Goal: Task Accomplishment & Management: Use online tool/utility

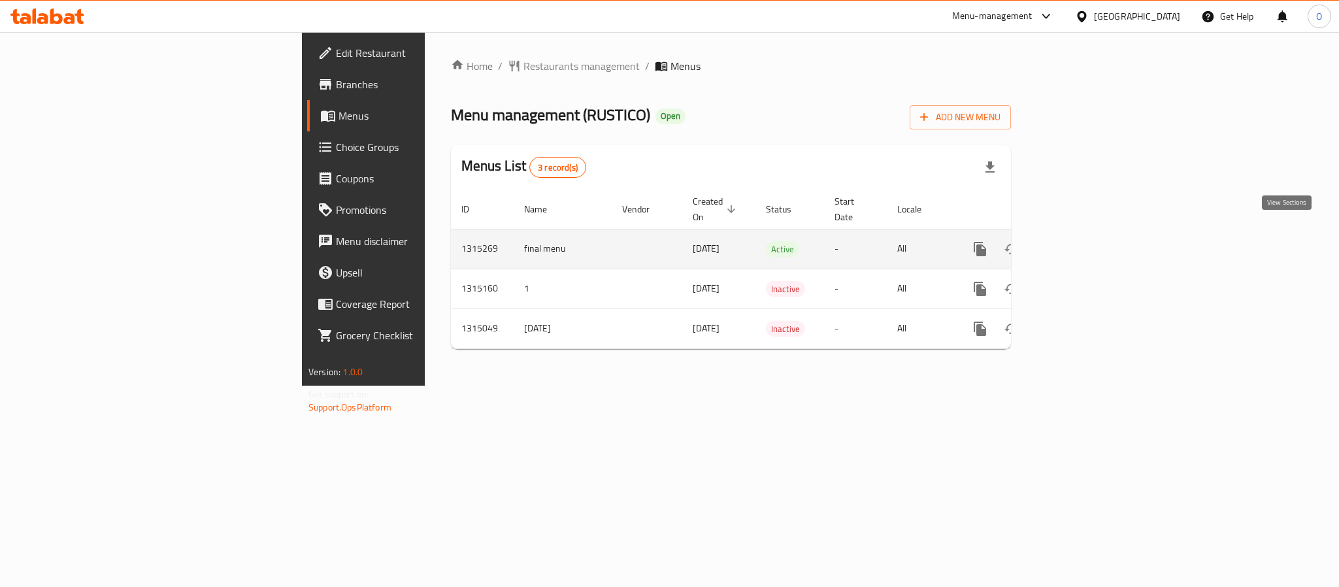
click at [1082, 241] on icon "enhanced table" at bounding box center [1075, 249] width 16 height 16
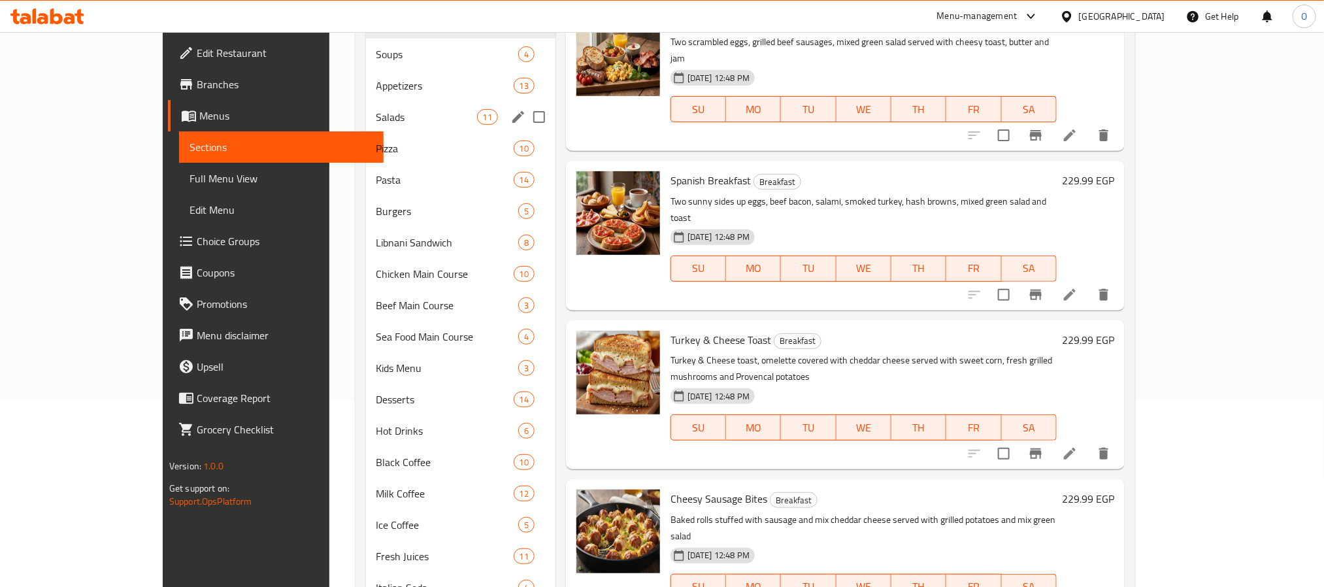
scroll to position [165, 0]
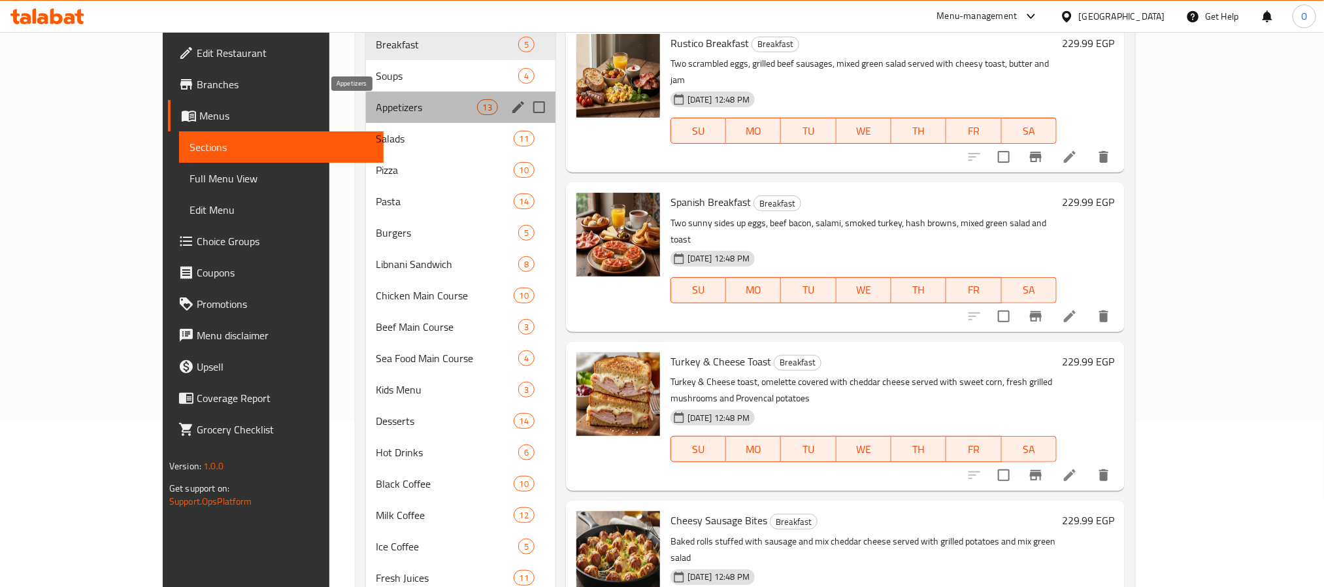
drag, startPoint x: 284, startPoint y: 110, endPoint x: 283, endPoint y: 103, distance: 7.3
click at [377, 109] on span "Appetizers" at bounding box center [427, 107] width 101 height 16
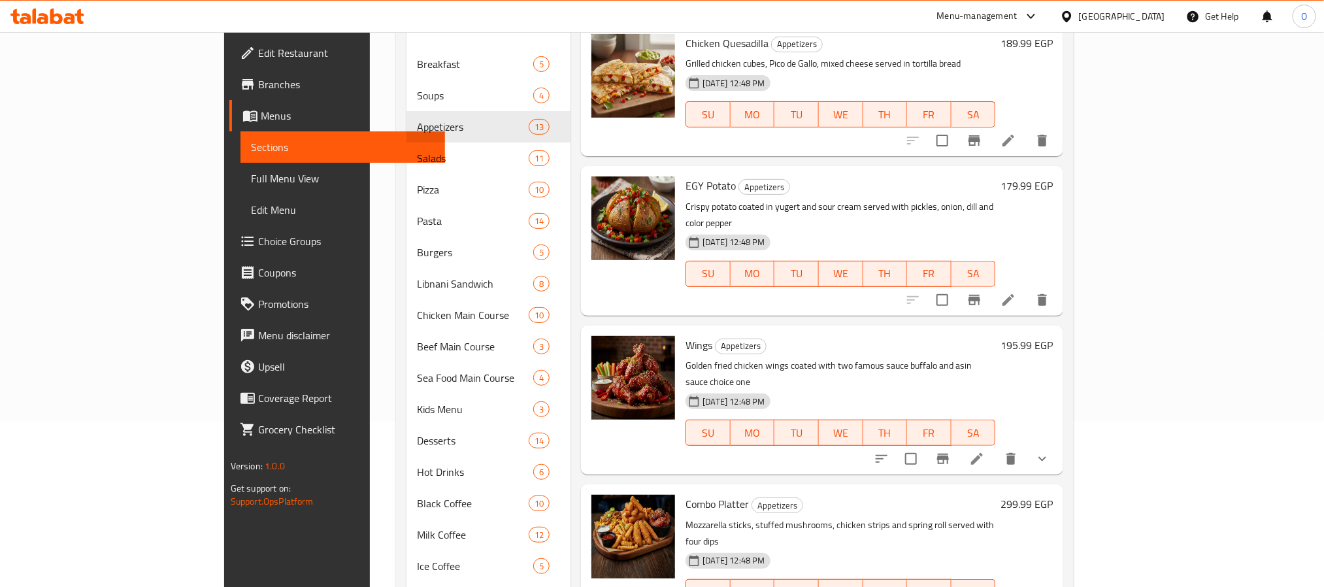
click at [1154, 20] on div "Egypt" at bounding box center [1122, 16] width 86 height 14
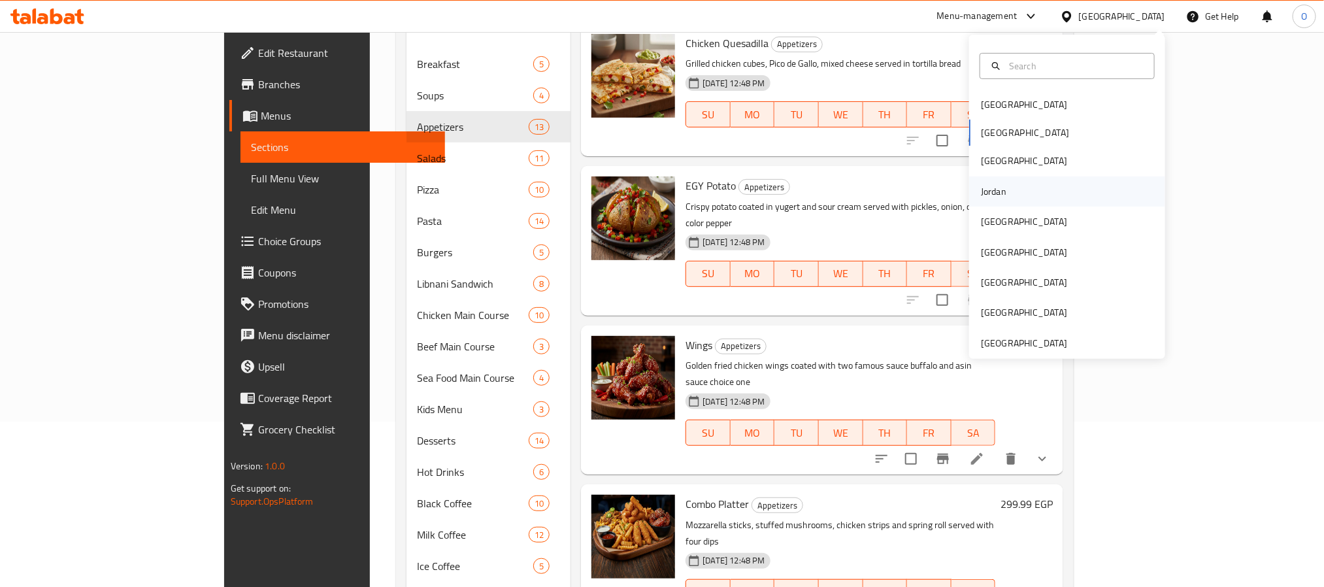
click at [994, 186] on div "Jordan" at bounding box center [994, 191] width 46 height 30
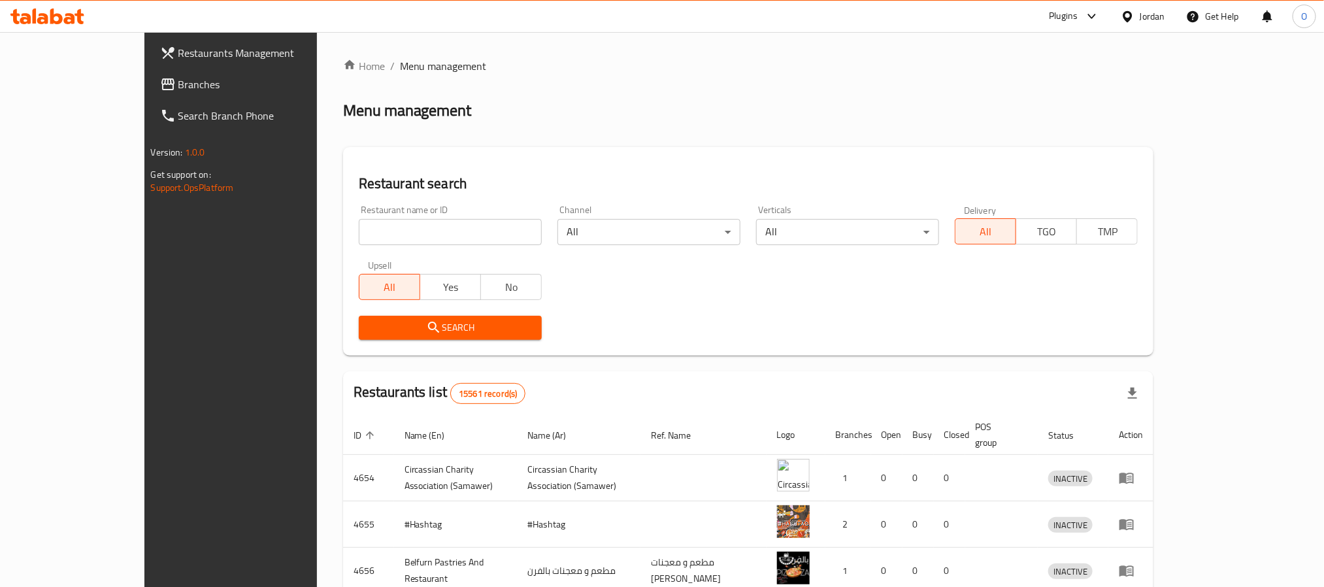
click at [178, 92] on span "Branches" at bounding box center [266, 84] width 176 height 16
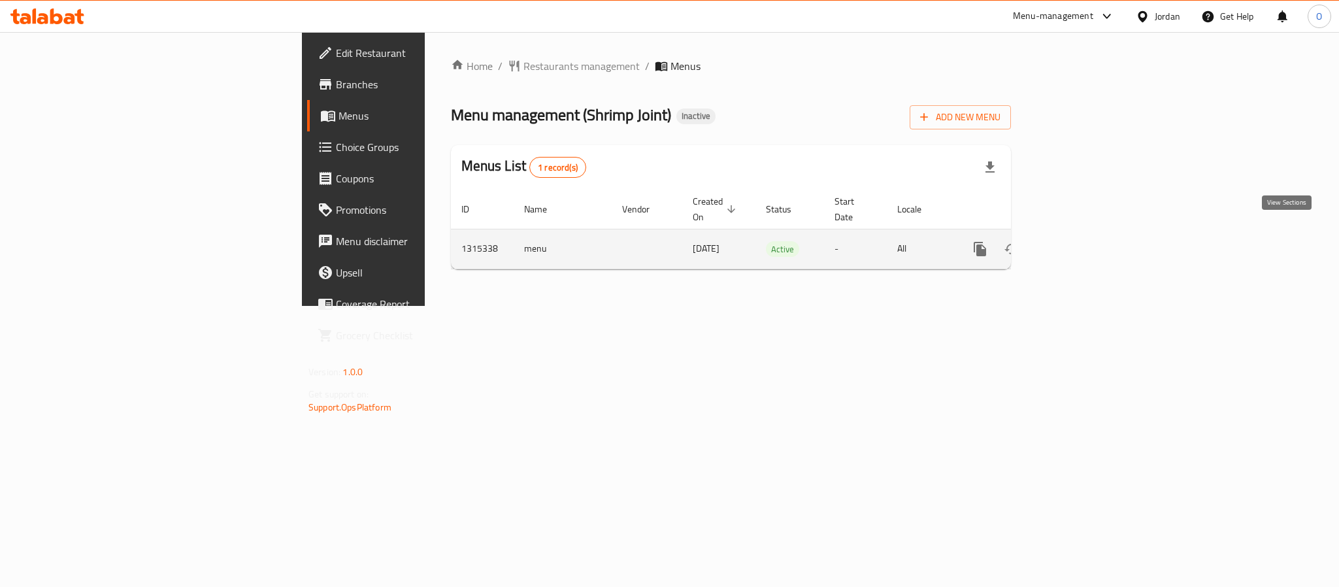
click at [1080, 243] on icon "enhanced table" at bounding box center [1075, 249] width 12 height 12
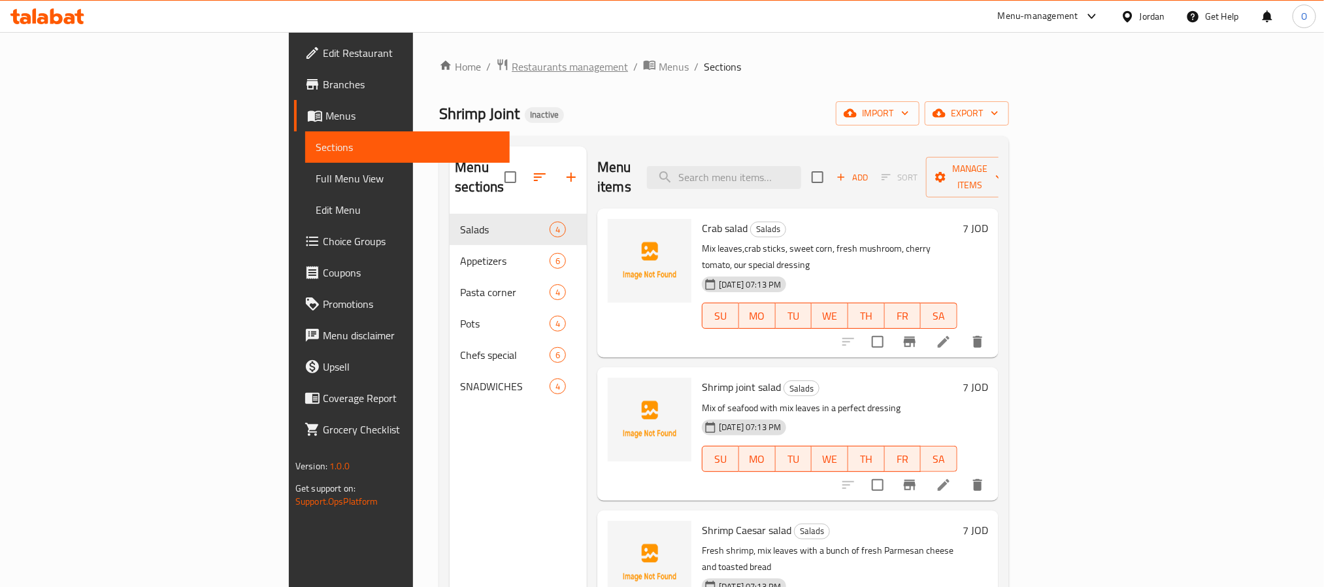
click at [512, 65] on span "Restaurants management" at bounding box center [570, 67] width 116 height 16
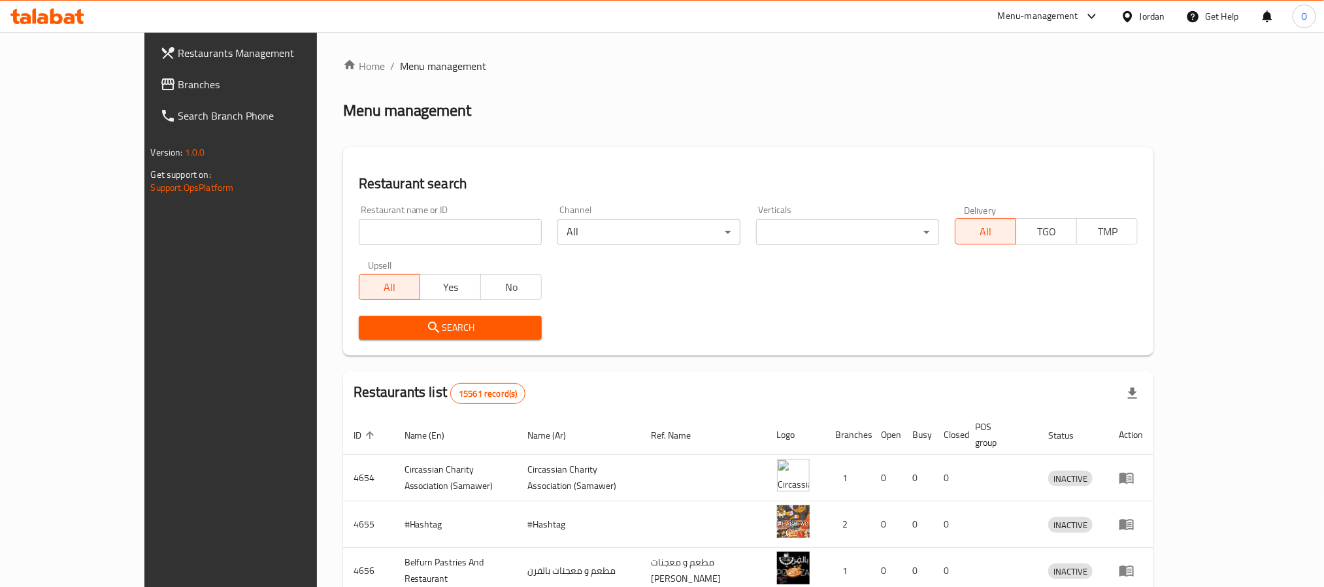
click at [178, 45] on span "Restaurants Management" at bounding box center [266, 53] width 176 height 16
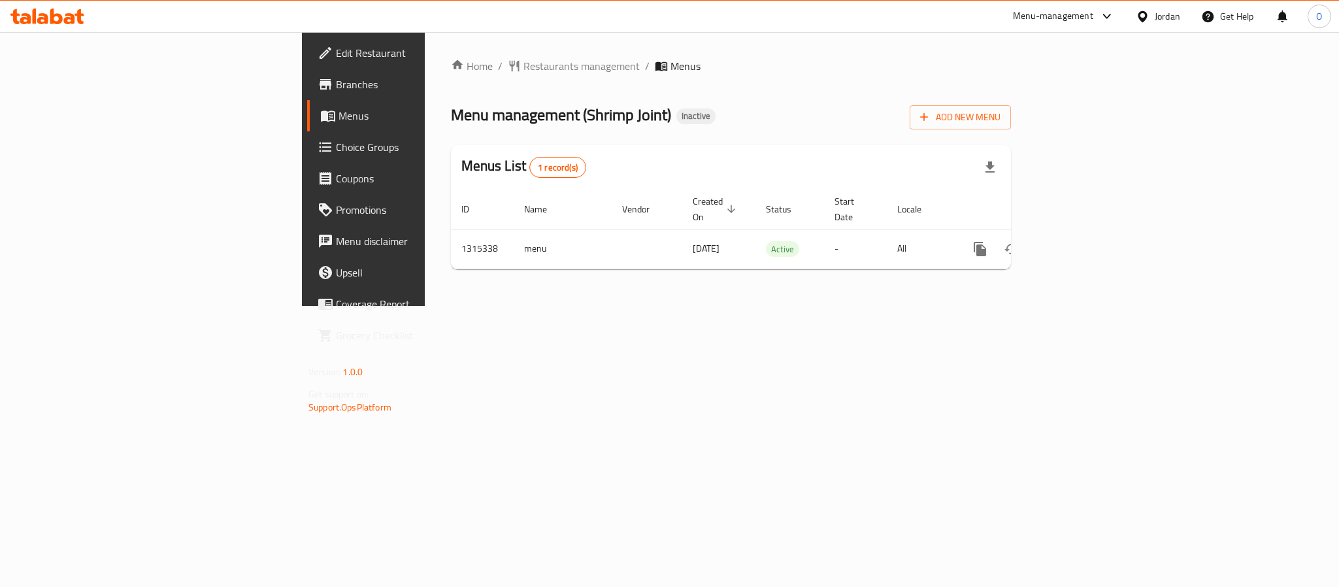
click at [714, 124] on div "Menu management ( Shrimp Joint ) Inactive Add New Menu" at bounding box center [731, 114] width 560 height 29
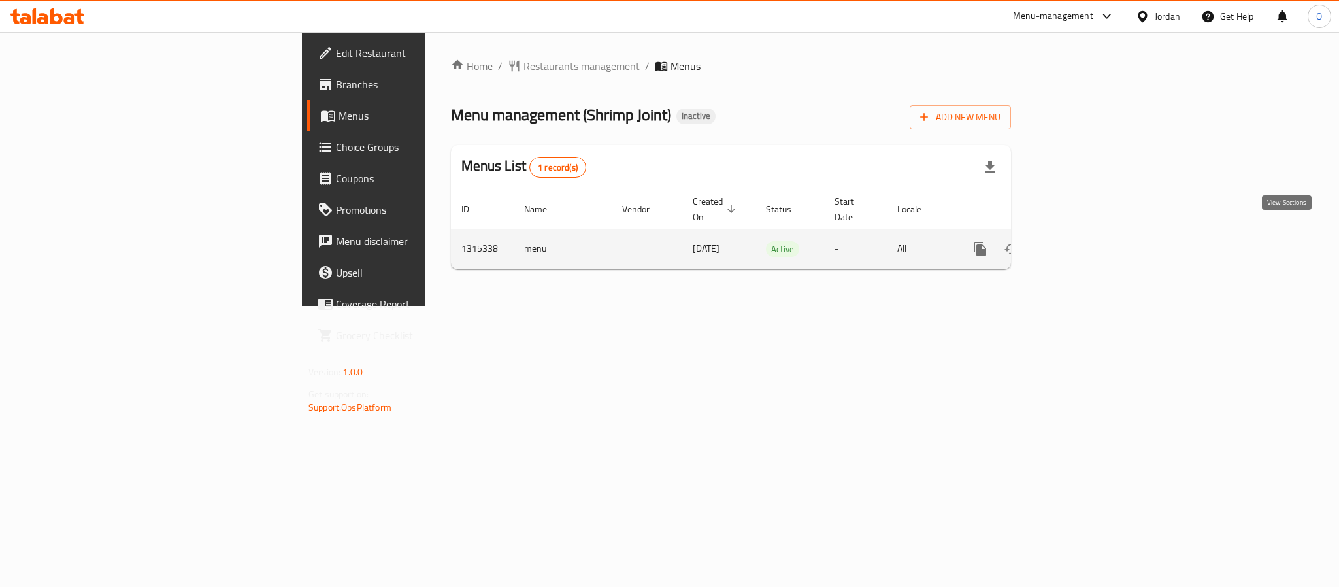
click at [1090, 237] on link "enhanced table" at bounding box center [1074, 248] width 31 height 31
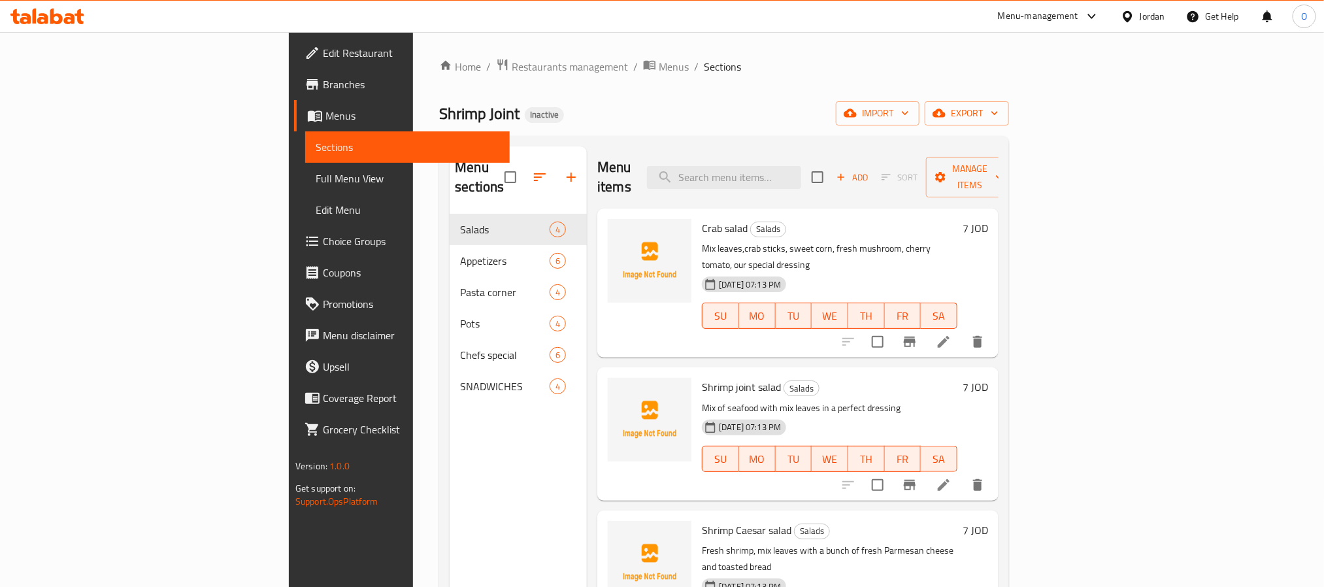
click at [702, 218] on span "Crab salad" at bounding box center [725, 228] width 46 height 20
copy span "Crab"
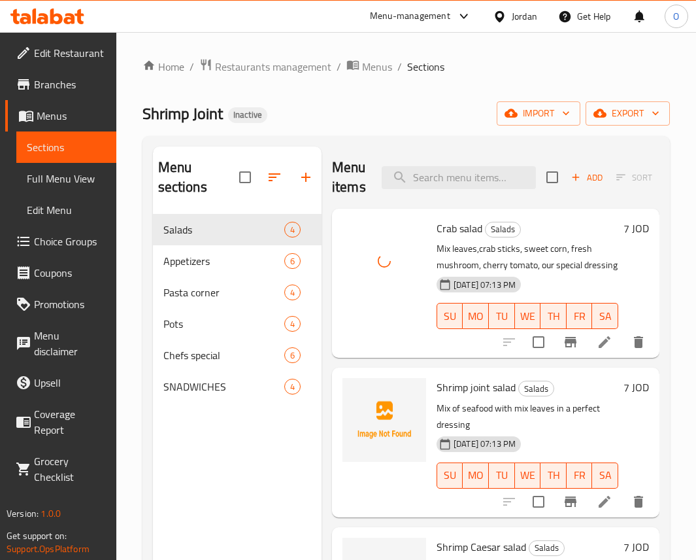
click at [446, 397] on span "Shrimp joint salad" at bounding box center [476, 387] width 79 height 20
copy span "Shrimp"
drag, startPoint x: 427, startPoint y: 180, endPoint x: 433, endPoint y: 161, distance: 20.5
click at [428, 175] on input "search" at bounding box center [459, 177] width 154 height 23
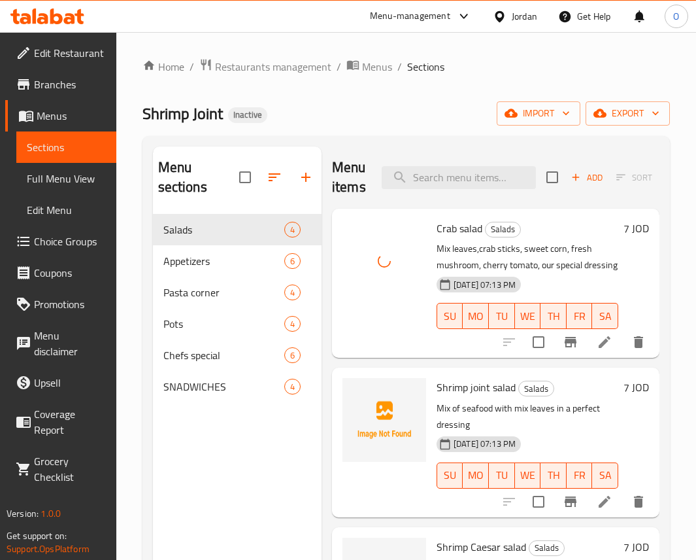
paste input "Shrimp"
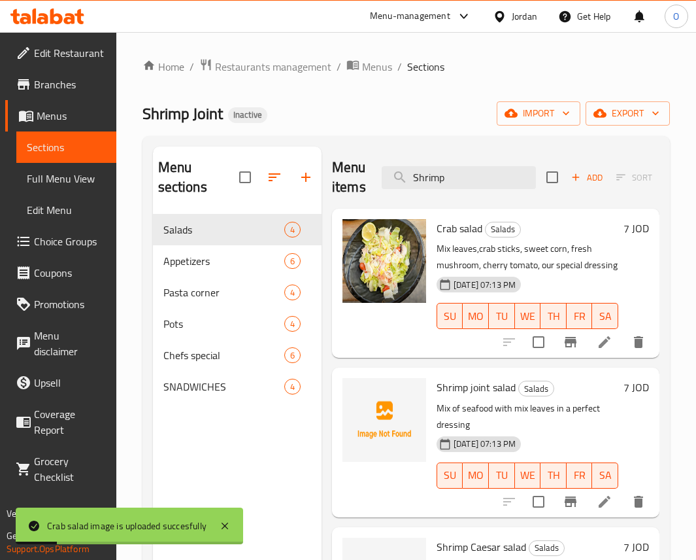
type input "Shrimp"
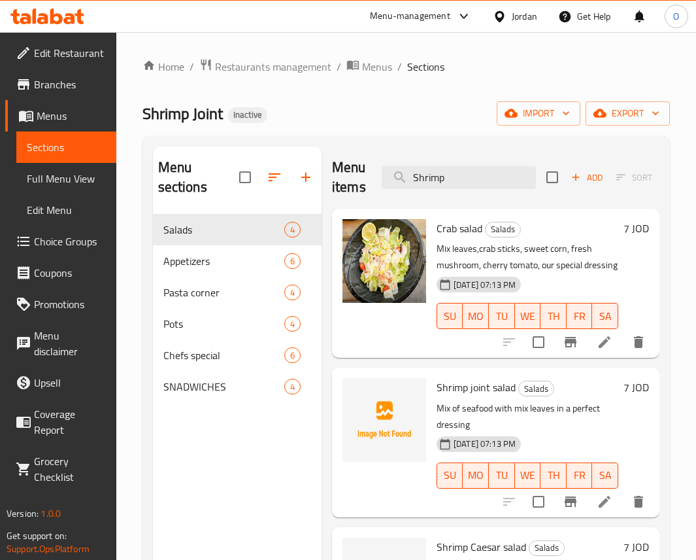
click at [460, 397] on span "Shrimp joint salad" at bounding box center [476, 387] width 79 height 20
copy span "Shrimp"
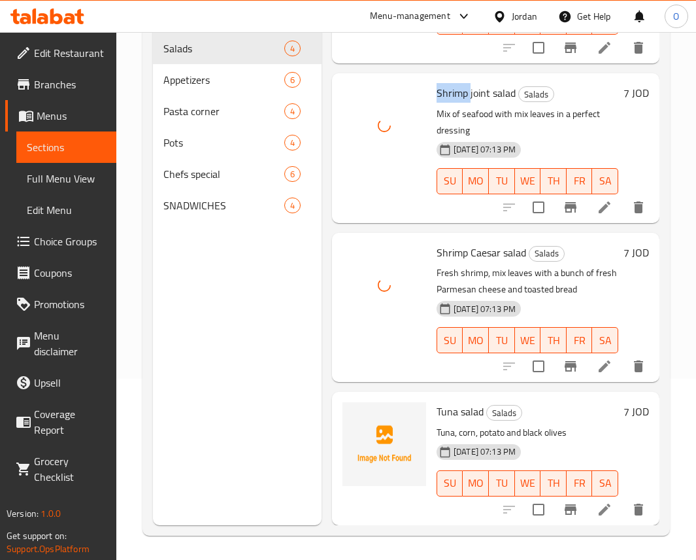
scroll to position [183, 0]
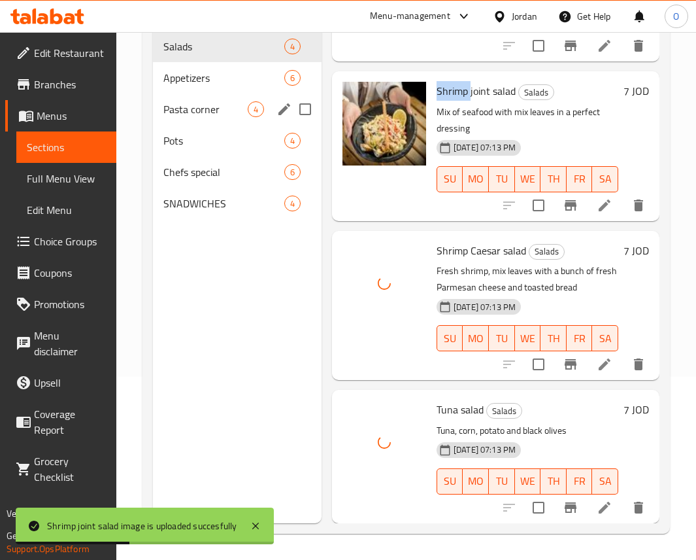
drag, startPoint x: 233, startPoint y: 104, endPoint x: 218, endPoint y: 91, distance: 19.9
click at [232, 104] on span "Pasta corner" at bounding box center [205, 109] width 84 height 16
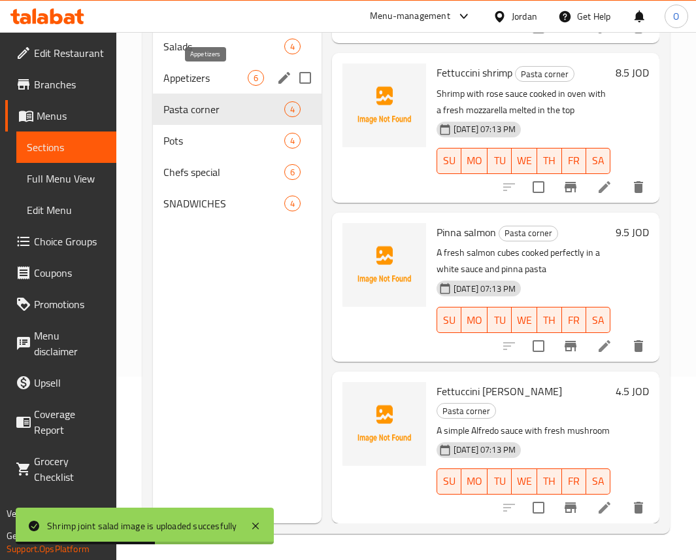
click at [195, 73] on span "Appetizers" at bounding box center [205, 78] width 84 height 16
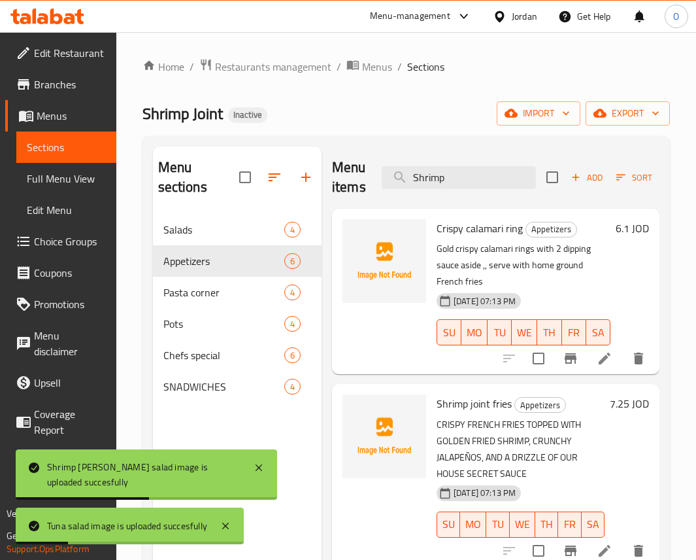
click at [456, 229] on span "Crispy calamari ring" at bounding box center [480, 228] width 86 height 20
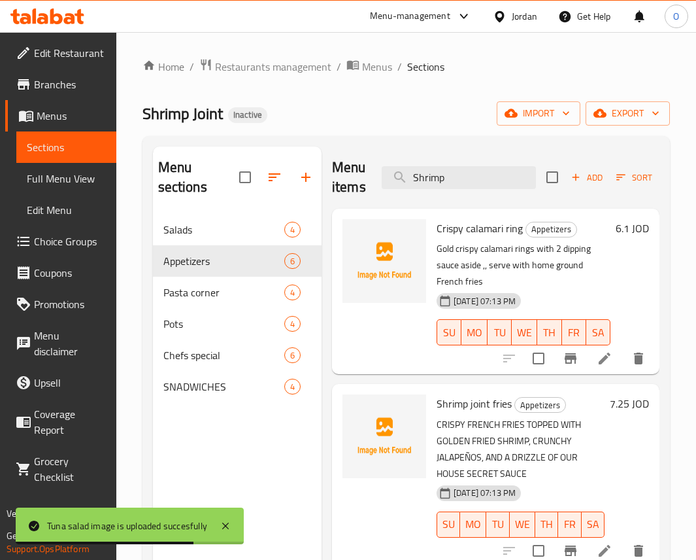
click at [491, 241] on p "Gold crispy calamari rings with 2 dipping sauce aside ,, serve with home ground…" at bounding box center [524, 265] width 174 height 49
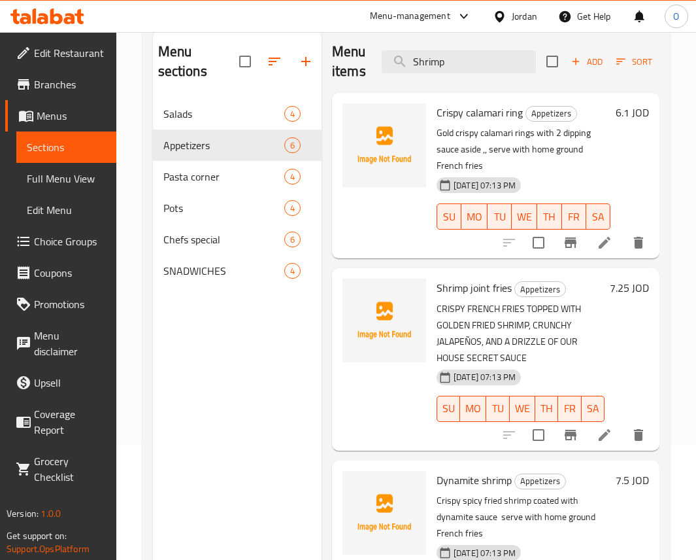
scroll to position [85, 0]
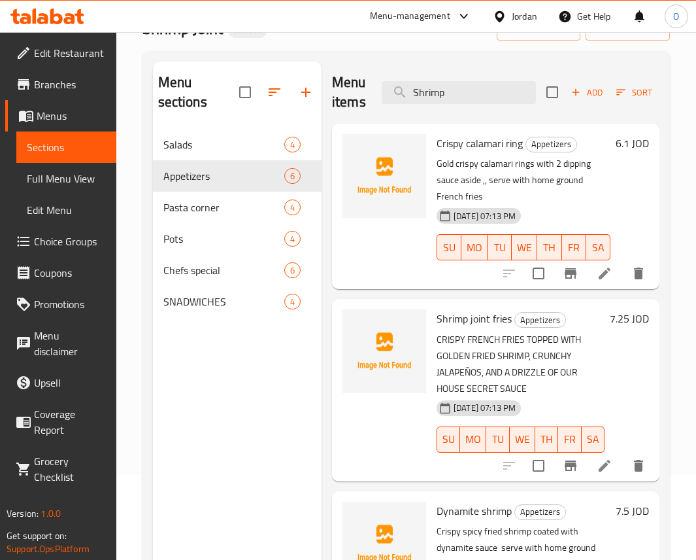
click at [454, 142] on span "Crispy calamari ring" at bounding box center [480, 143] width 86 height 20
copy span "Crispy"
click at [480, 314] on span "Shrimp joint fries" at bounding box center [474, 319] width 75 height 20
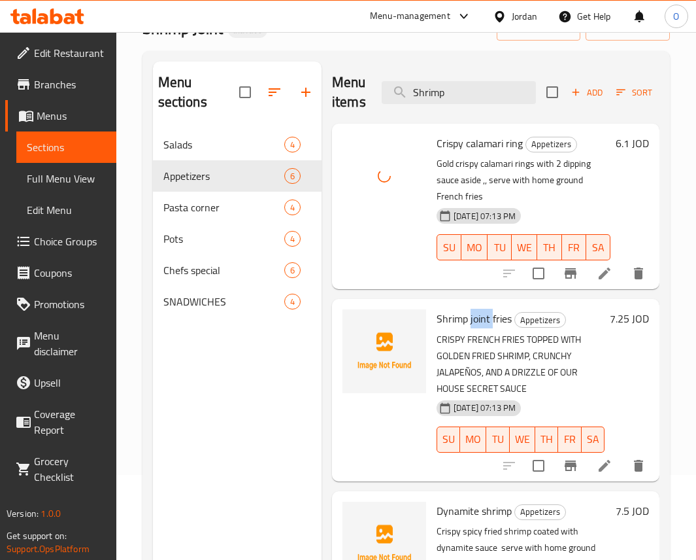
click at [480, 314] on span "Shrimp joint fries" at bounding box center [474, 319] width 75 height 20
copy span "joint"
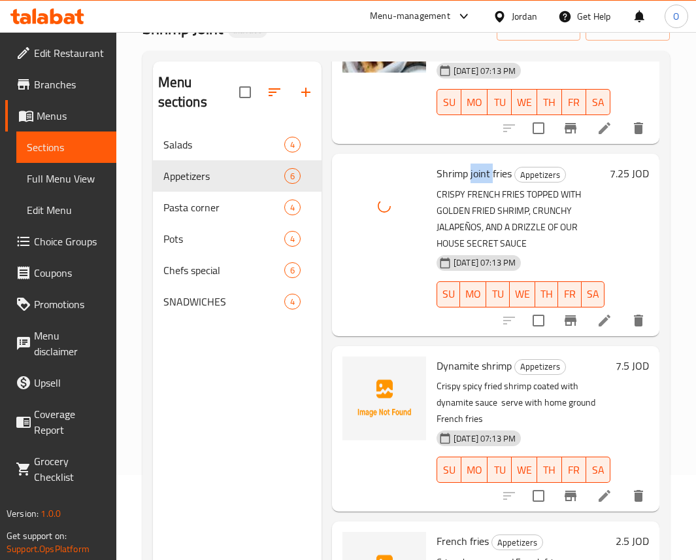
scroll to position [196, 0]
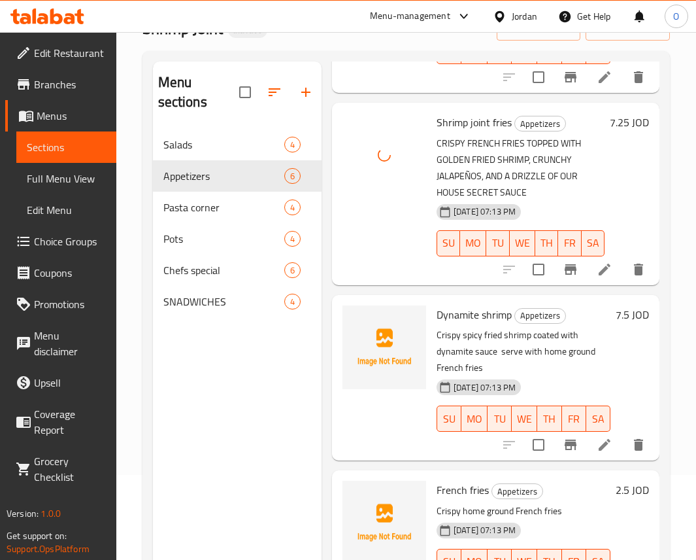
click at [463, 324] on span "Dynamite shrimp" at bounding box center [474, 315] width 75 height 20
copy span "Dynamite"
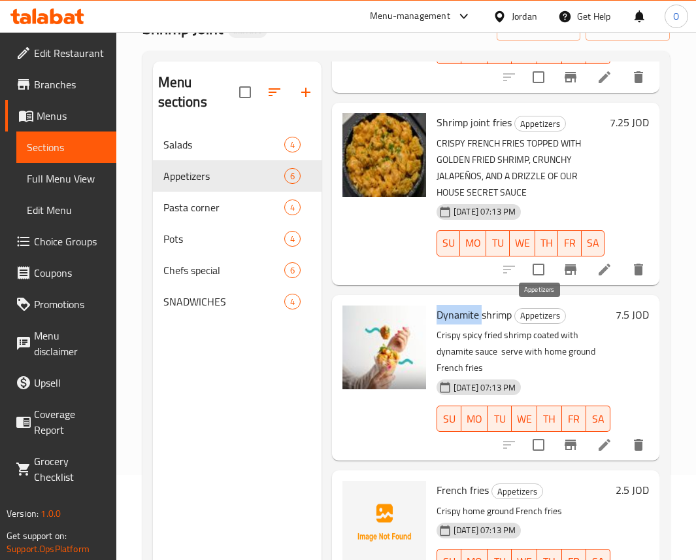
scroll to position [294, 0]
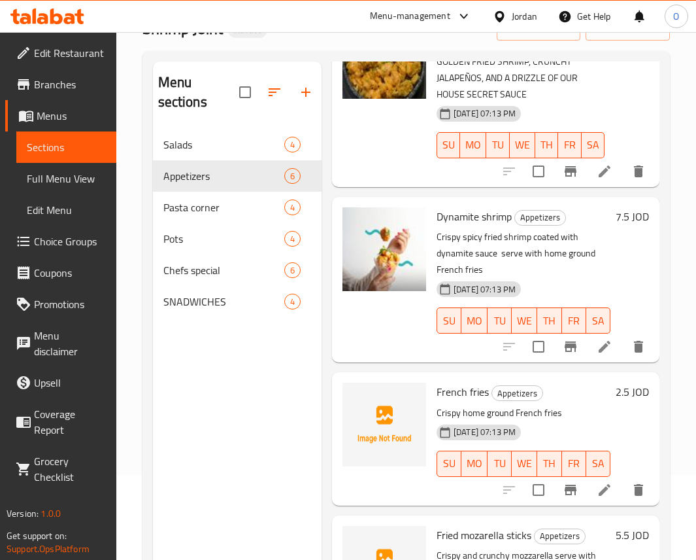
click at [473, 397] on span "French fries" at bounding box center [463, 392] width 52 height 20
copy h6 "fries"
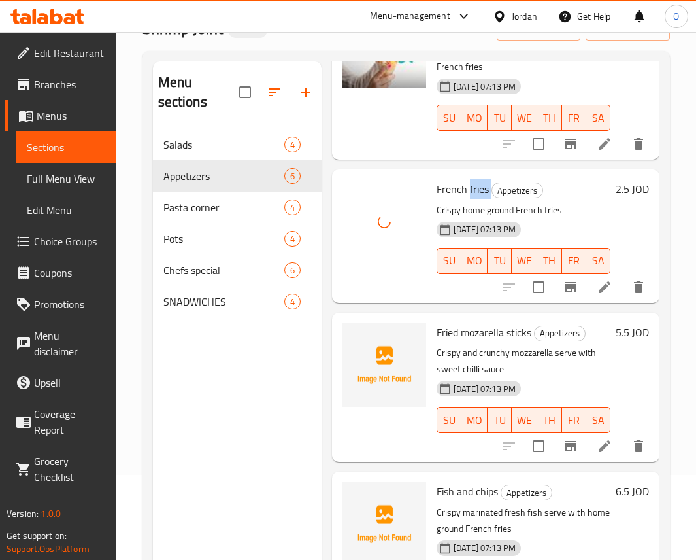
scroll to position [571, 0]
click at [514, 322] on span "Fried mozarella sticks" at bounding box center [484, 332] width 95 height 20
copy h6 "sticks"
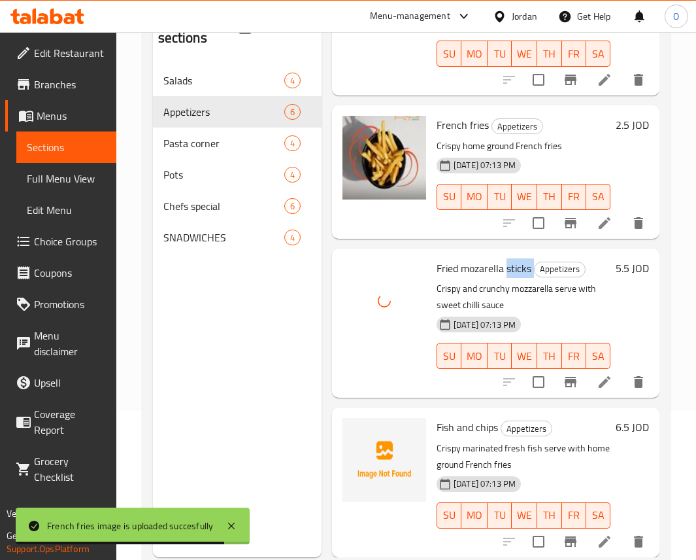
scroll to position [183, 0]
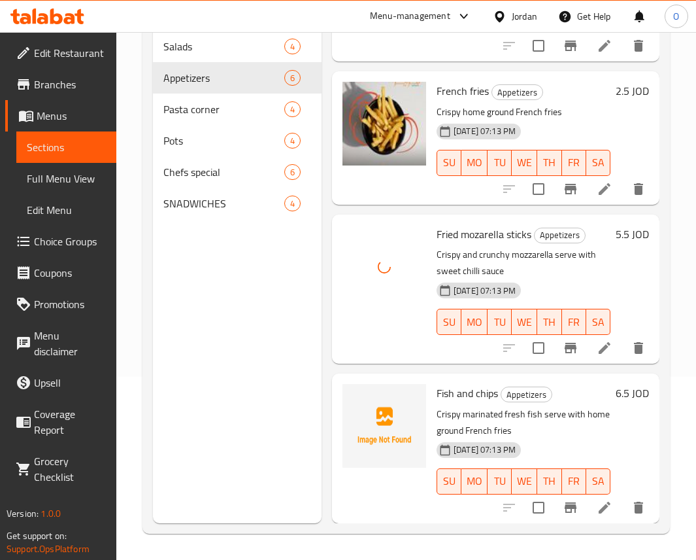
click at [486, 383] on span "Fish and chips" at bounding box center [467, 393] width 61 height 20
copy h6 "chips"
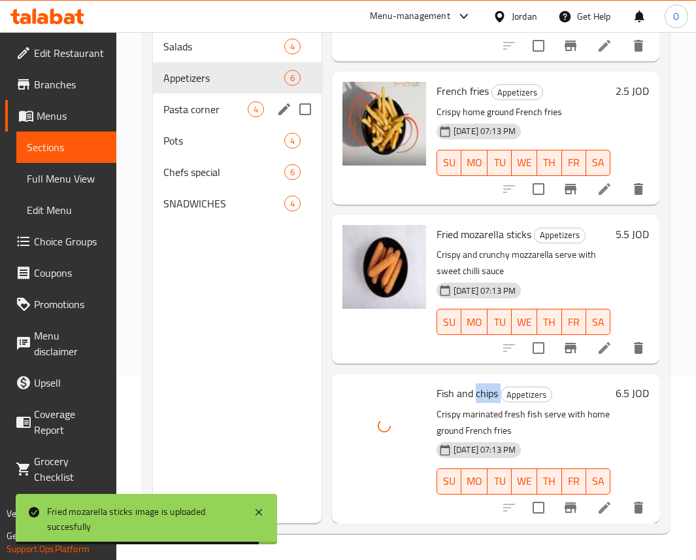
click at [188, 120] on div "Pasta corner 4" at bounding box center [237, 108] width 169 height 31
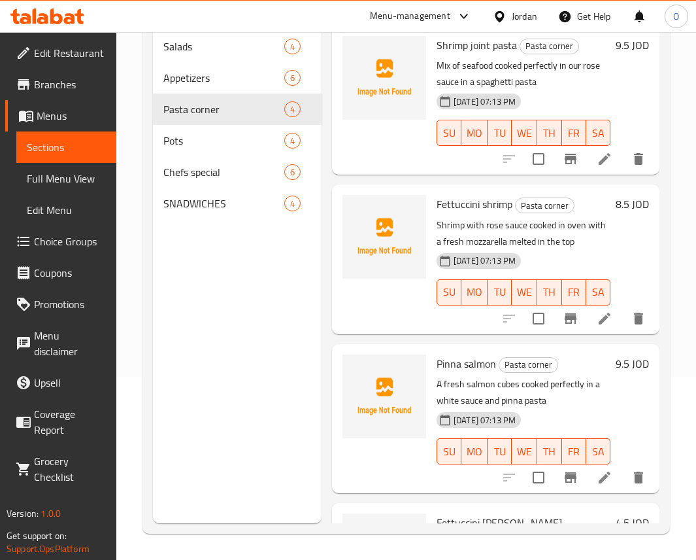
scroll to position [85, 0]
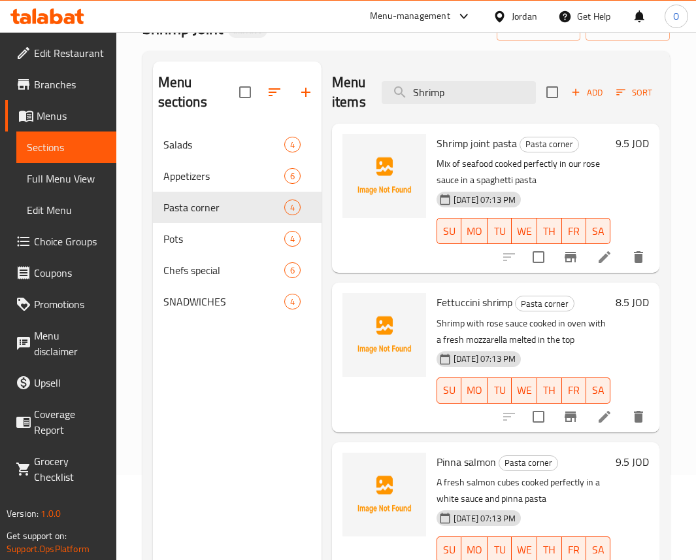
click at [503, 147] on span "Shrimp joint pasta" at bounding box center [477, 143] width 80 height 20
copy h6 "pasta"
click at [475, 312] on span "Fettuccini shrimp" at bounding box center [475, 302] width 76 height 20
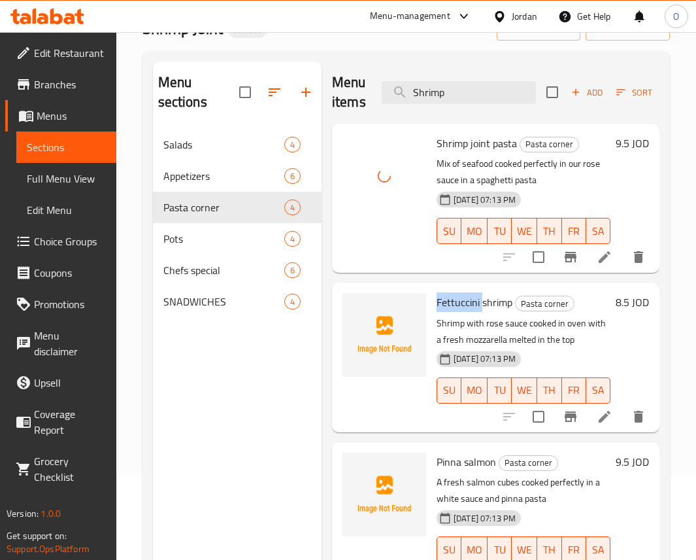
click at [475, 312] on span "Fettuccini shrimp" at bounding box center [475, 302] width 76 height 20
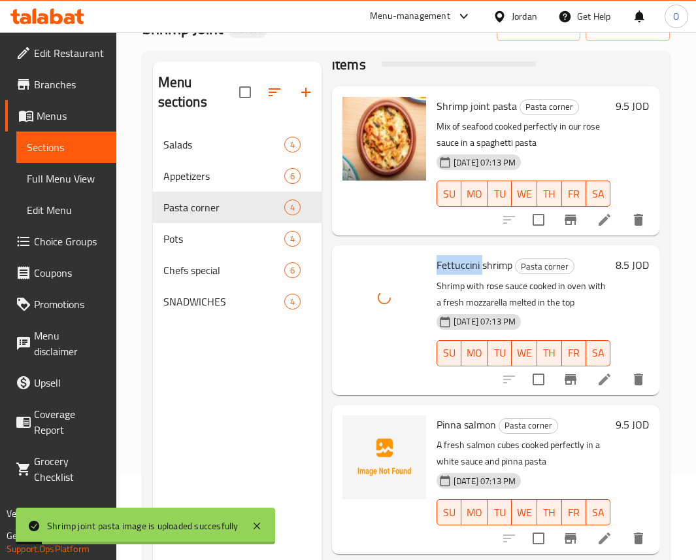
scroll to position [98, 0]
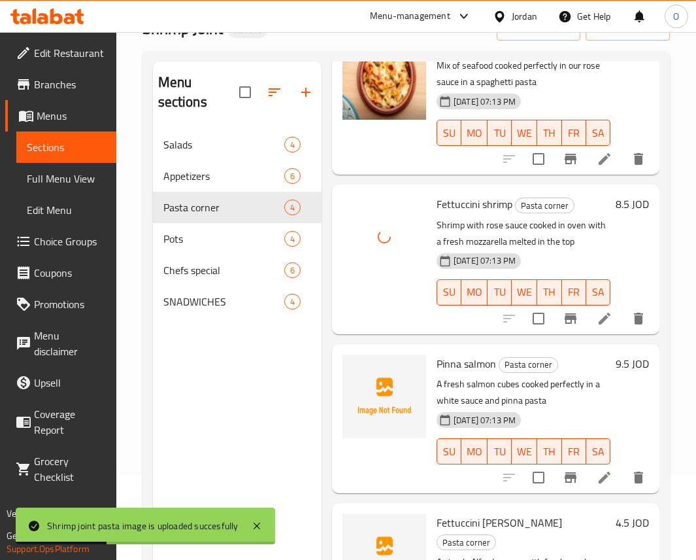
click at [444, 373] on span "Pinna salmon" at bounding box center [466, 364] width 59 height 20
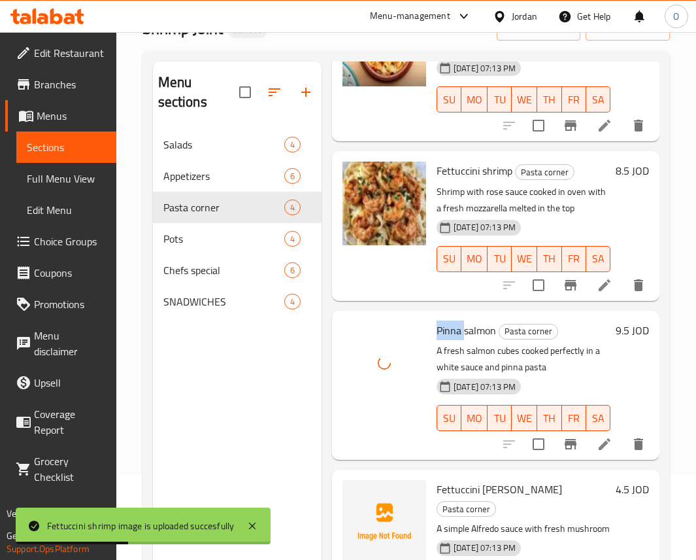
scroll to position [200, 0]
click at [458, 475] on div "Fettuccini Alfredo Pasta corner A simple Alfredo sauce with fresh mushroom 30-0…" at bounding box center [523, 545] width 184 height 141
click at [460, 479] on span "Fettuccini Alfredo" at bounding box center [500, 489] width 126 height 20
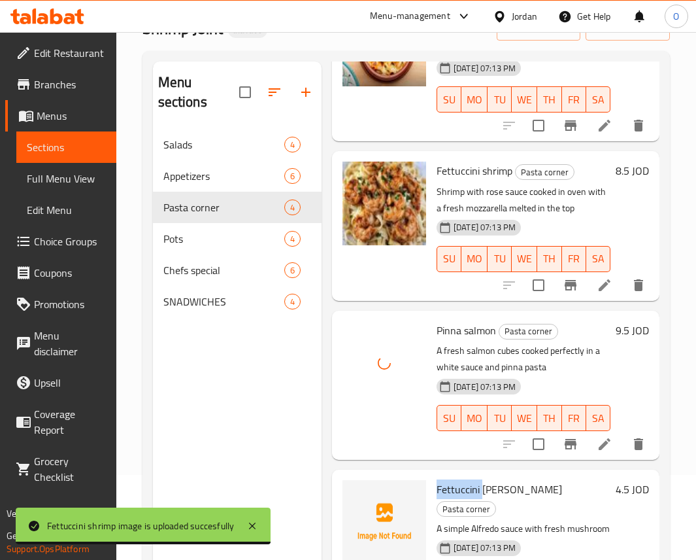
click at [460, 479] on span "Fettuccini Alfredo" at bounding box center [500, 489] width 126 height 20
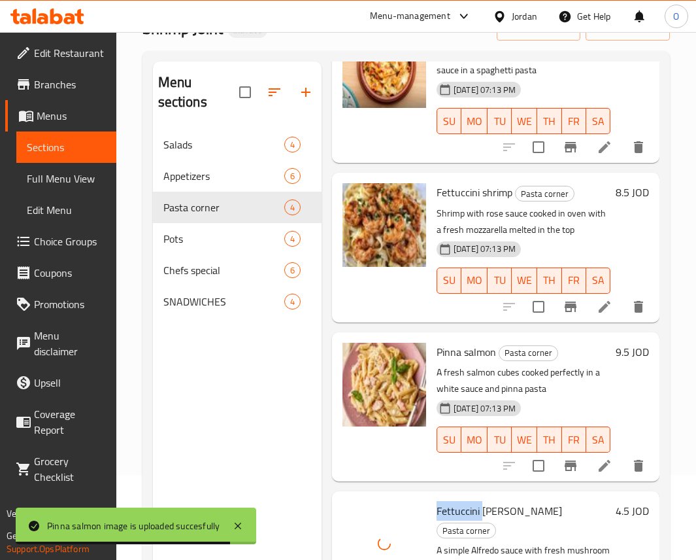
scroll to position [0, 0]
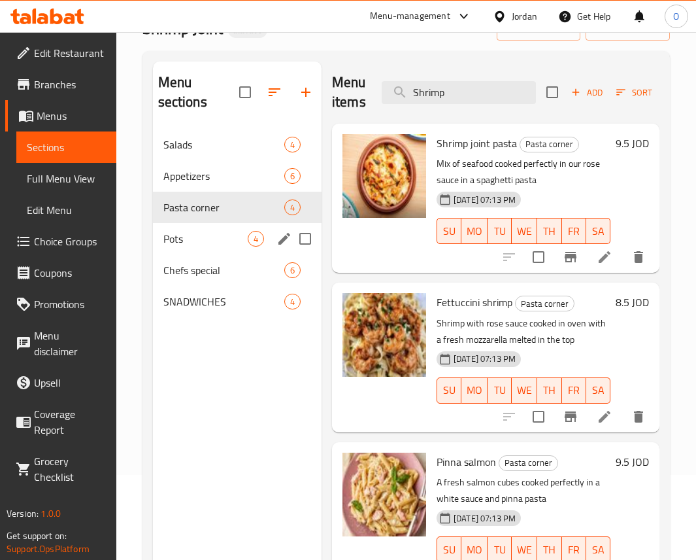
click at [207, 228] on div "Pots 4" at bounding box center [237, 238] width 169 height 31
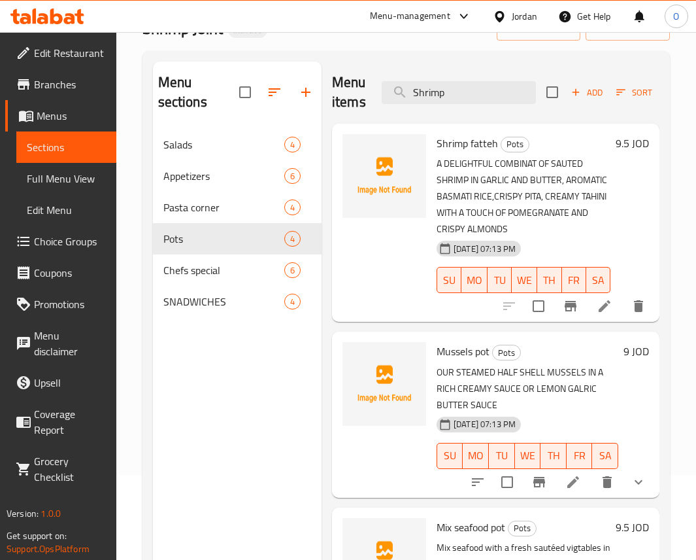
click at [477, 139] on span "Shrimp fatteh" at bounding box center [467, 143] width 61 height 20
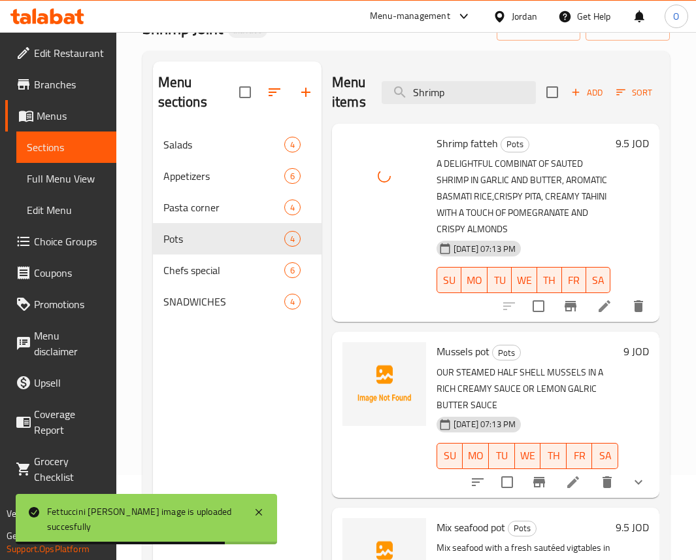
click at [475, 360] on span "Mussels pot" at bounding box center [463, 351] width 53 height 20
click at [479, 361] on span "Mussels pot" at bounding box center [463, 351] width 53 height 20
drag, startPoint x: 479, startPoint y: 375, endPoint x: 193, endPoint y: 245, distance: 314.2
click at [479, 361] on span "Mussels pot" at bounding box center [463, 351] width 53 height 20
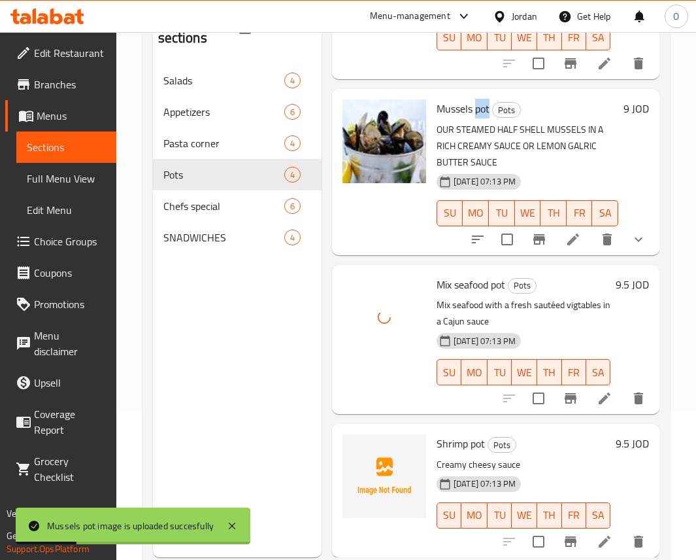
scroll to position [183, 0]
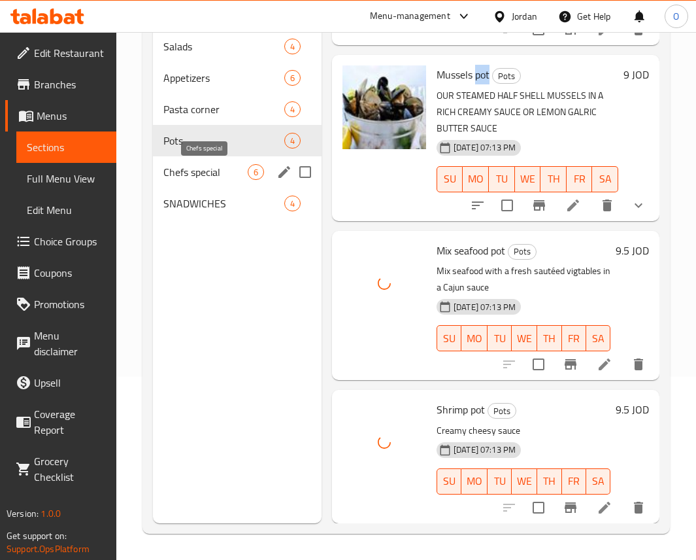
click at [192, 169] on span "Chefs special" at bounding box center [205, 172] width 84 height 16
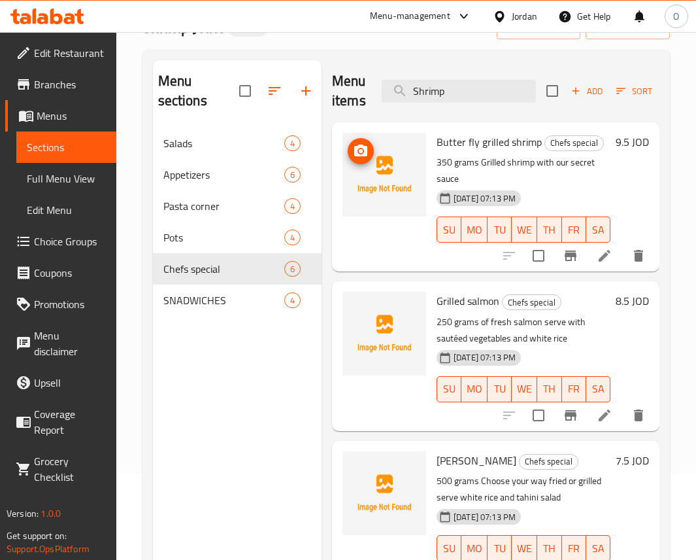
scroll to position [85, 0]
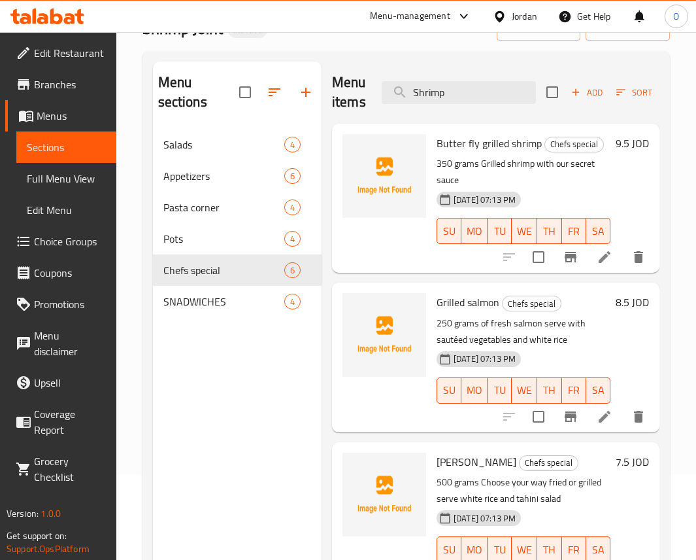
click at [448, 141] on span "Butter fly grilled shrimp" at bounding box center [489, 143] width 105 height 20
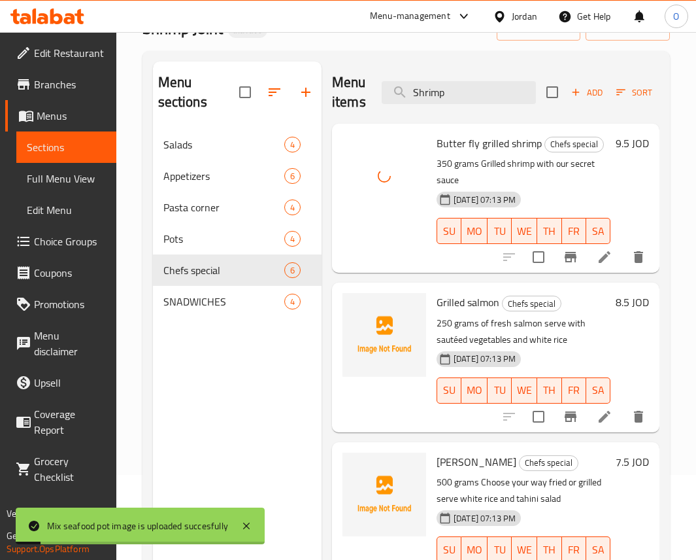
click at [471, 302] on span "Grilled salmon" at bounding box center [468, 302] width 63 height 20
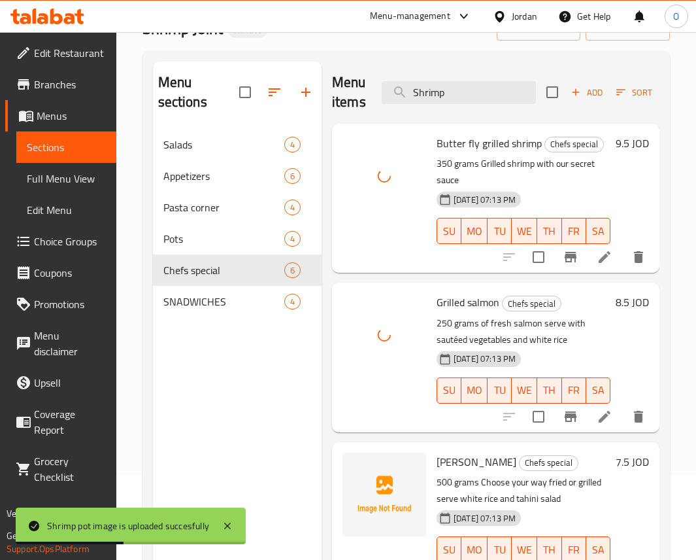
click at [455, 471] on span "Denis" at bounding box center [477, 462] width 80 height 20
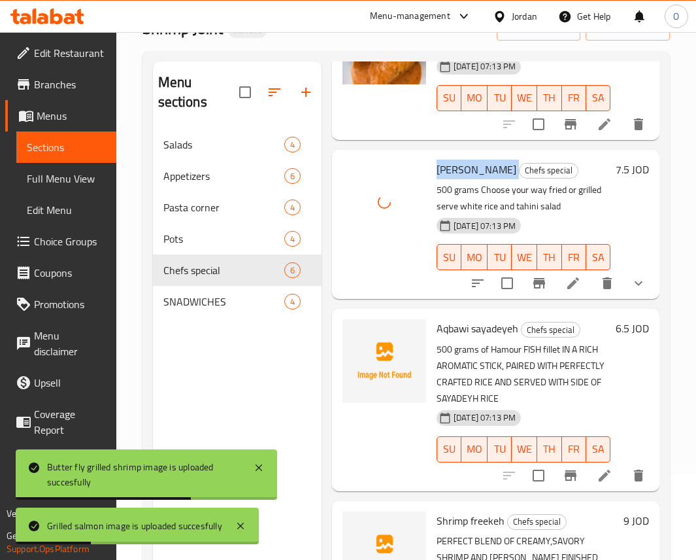
scroll to position [294, 0]
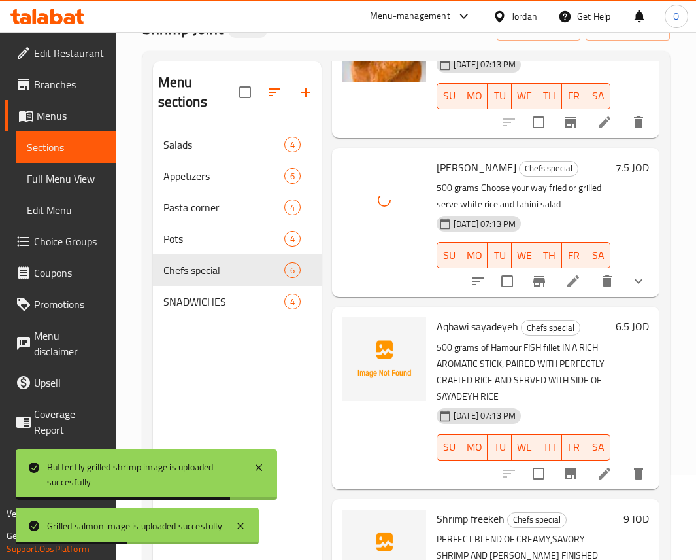
click at [456, 336] on span "Aqbawi sayadeyeh" at bounding box center [478, 326] width 82 height 20
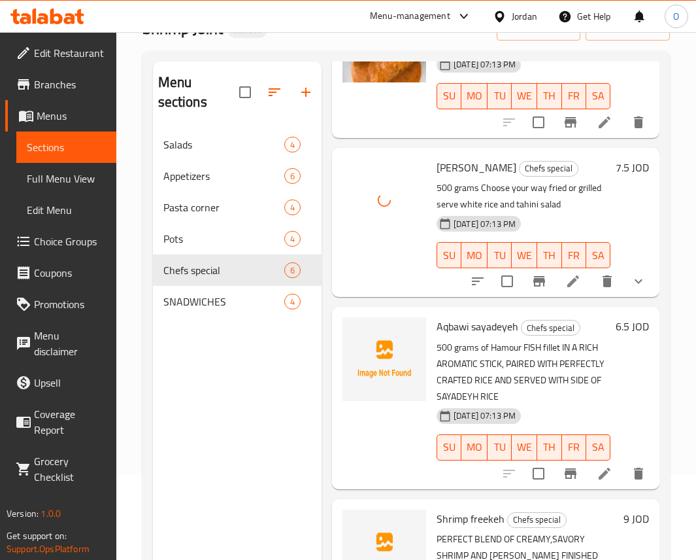
click at [500, 336] on span "Aqbawi sayadeyeh" at bounding box center [478, 326] width 82 height 20
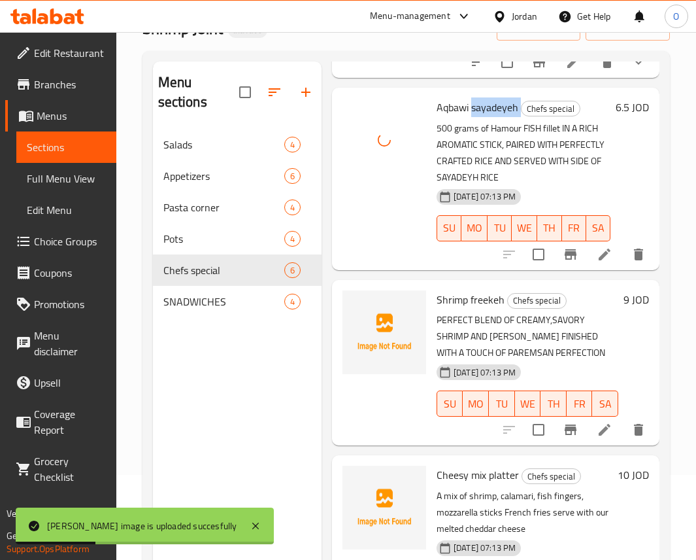
scroll to position [620, 0]
click at [465, 290] on span "Shrimp freekeh" at bounding box center [471, 300] width 68 height 20
click at [478, 290] on span "Shrimp freekeh" at bounding box center [471, 300] width 68 height 20
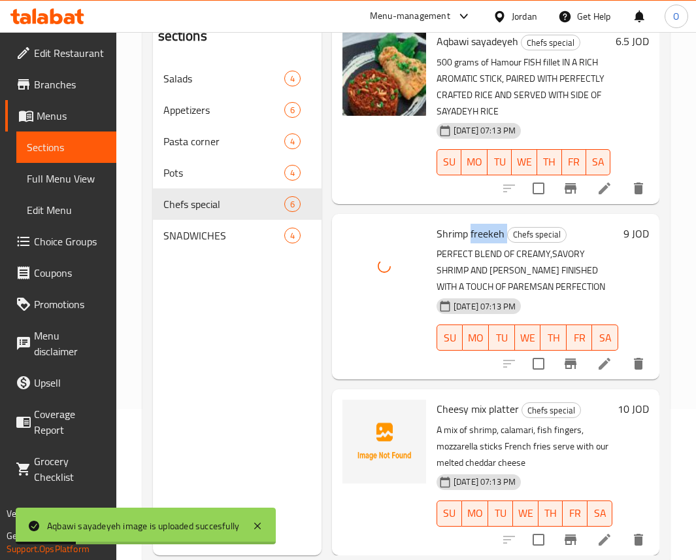
scroll to position [183, 0]
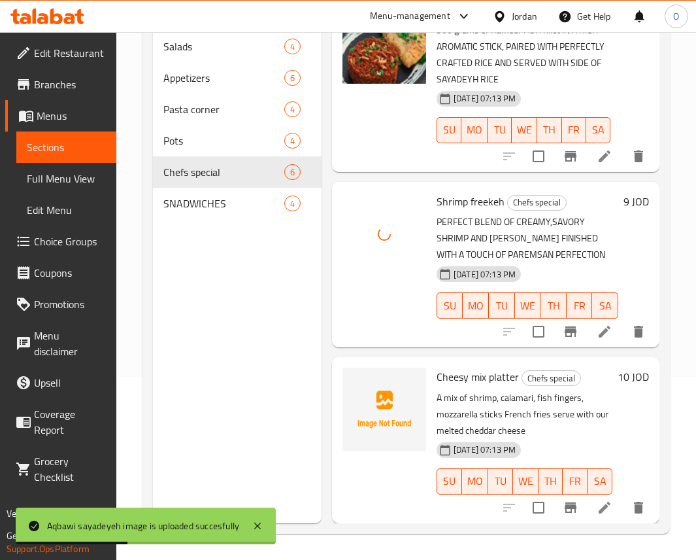
click at [500, 367] on span "Cheesy mix platter" at bounding box center [478, 377] width 82 height 20
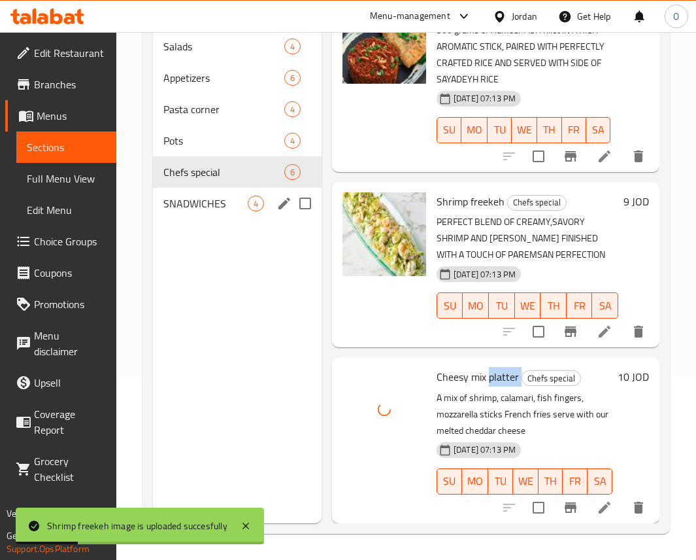
click at [192, 197] on span "SNADWICHES" at bounding box center [205, 203] width 84 height 16
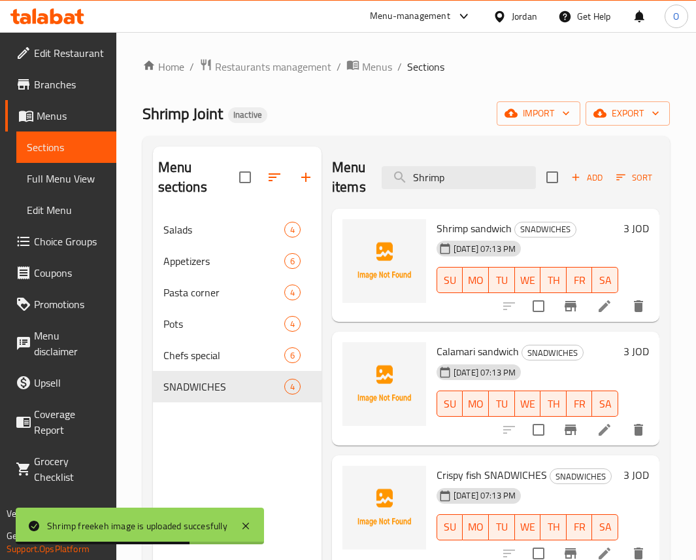
click at [478, 228] on span "Shrimp sandwich" at bounding box center [474, 228] width 75 height 20
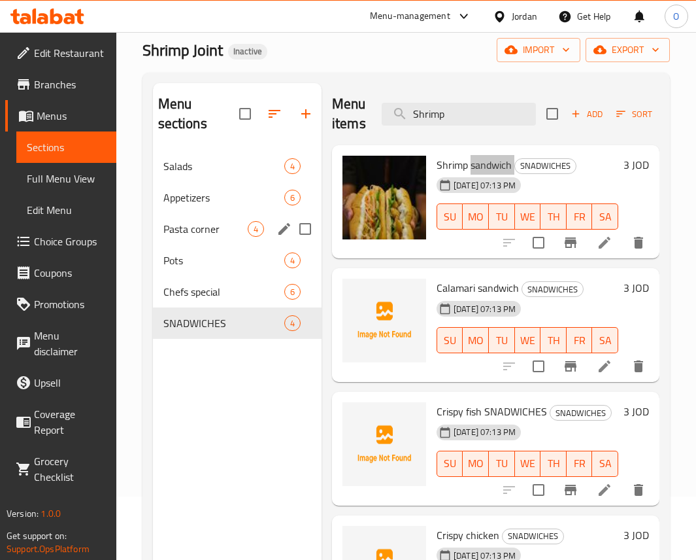
scroll to position [98, 0]
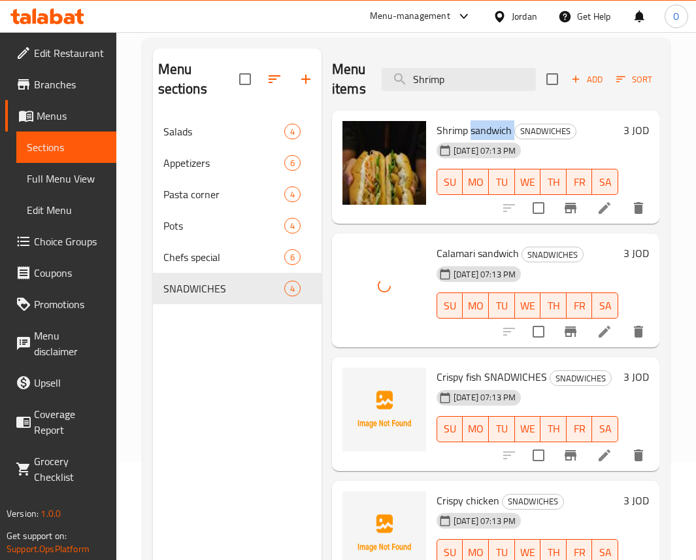
click at [398, 450] on div at bounding box center [385, 409] width 84 height 84
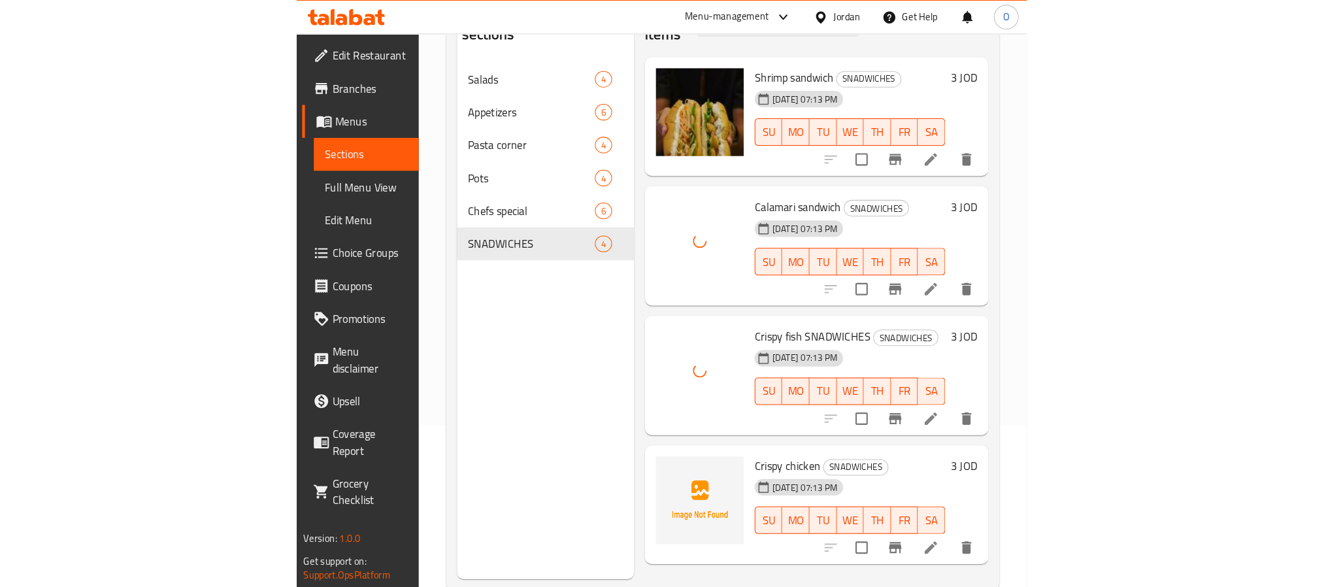
scroll to position [183, 0]
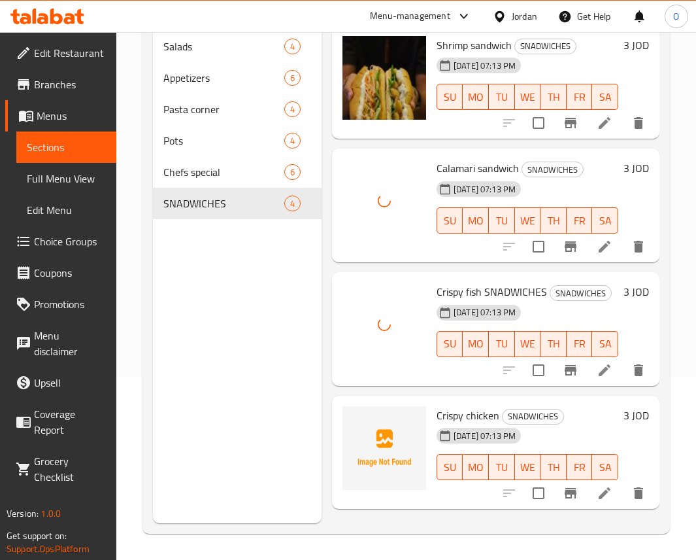
click at [461, 405] on span "Crispy chicken" at bounding box center [468, 415] width 63 height 20
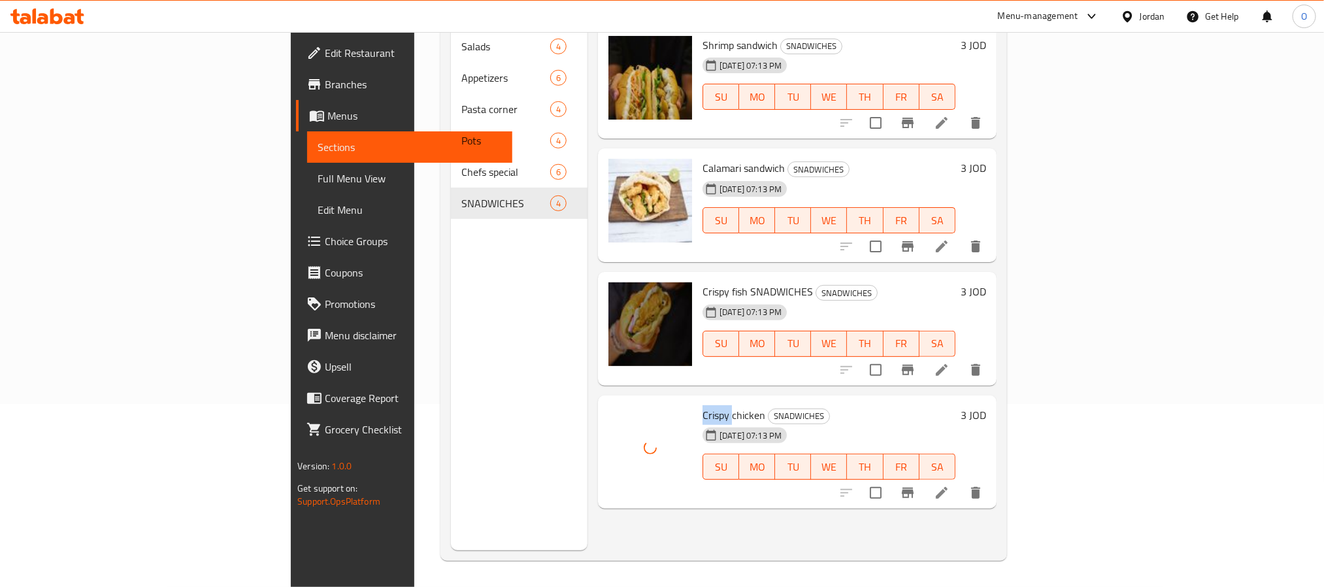
scroll to position [0, 0]
click at [307, 167] on link "Full Menu View" at bounding box center [409, 178] width 205 height 31
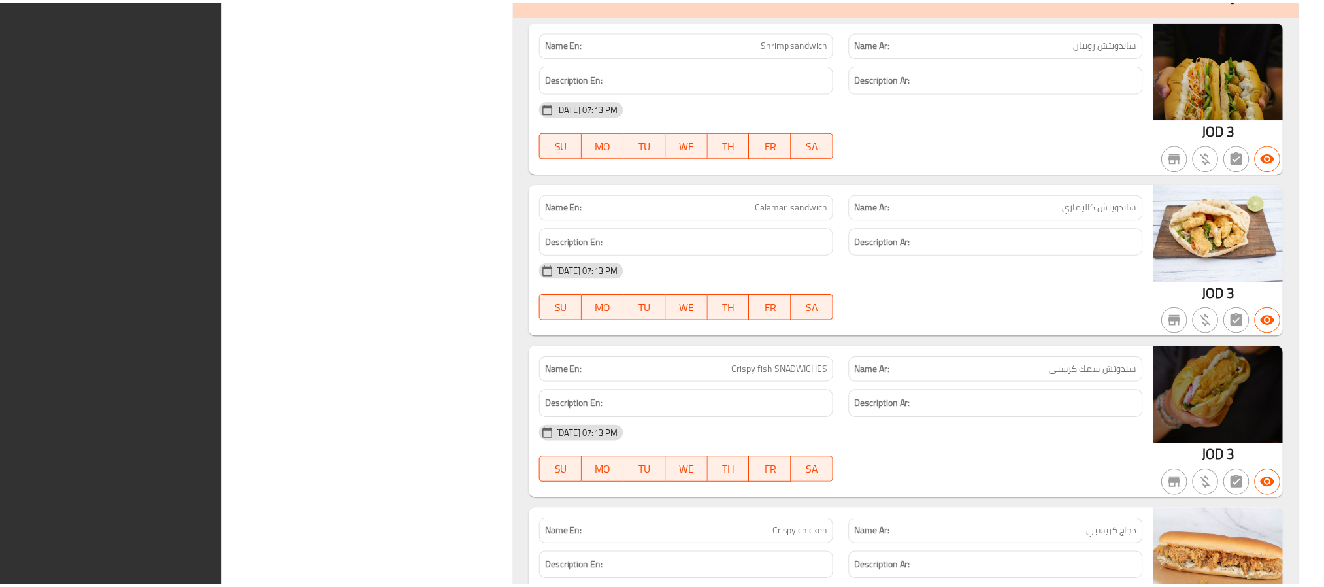
scroll to position [5149, 0]
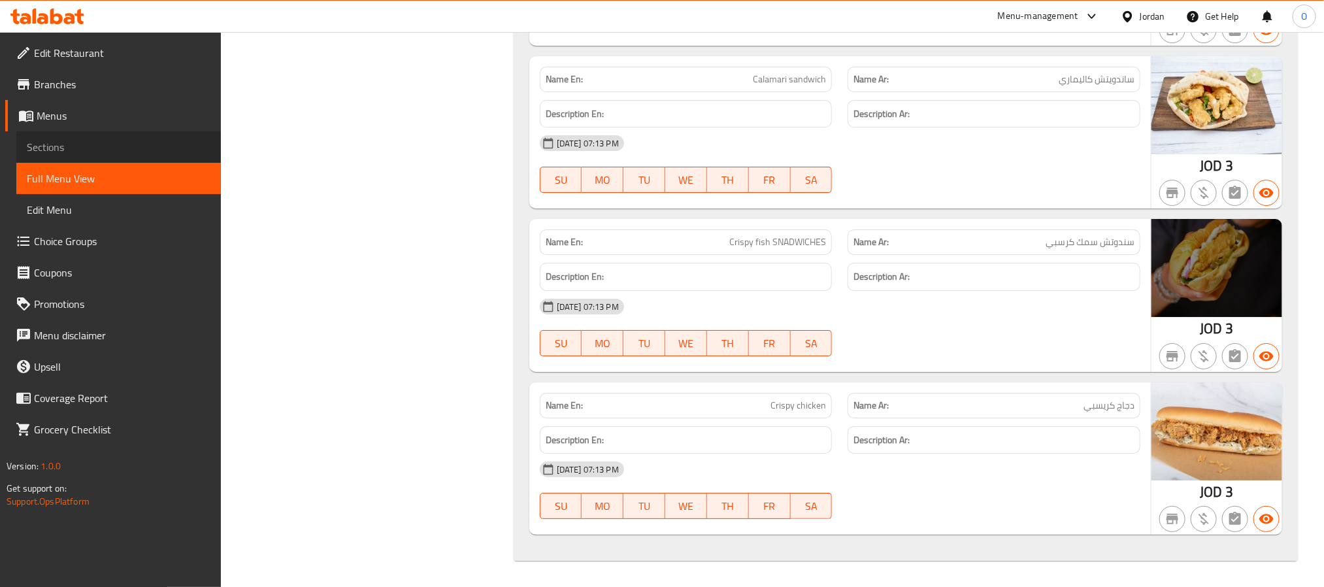
click at [75, 148] on span "Sections" at bounding box center [119, 147] width 184 height 16
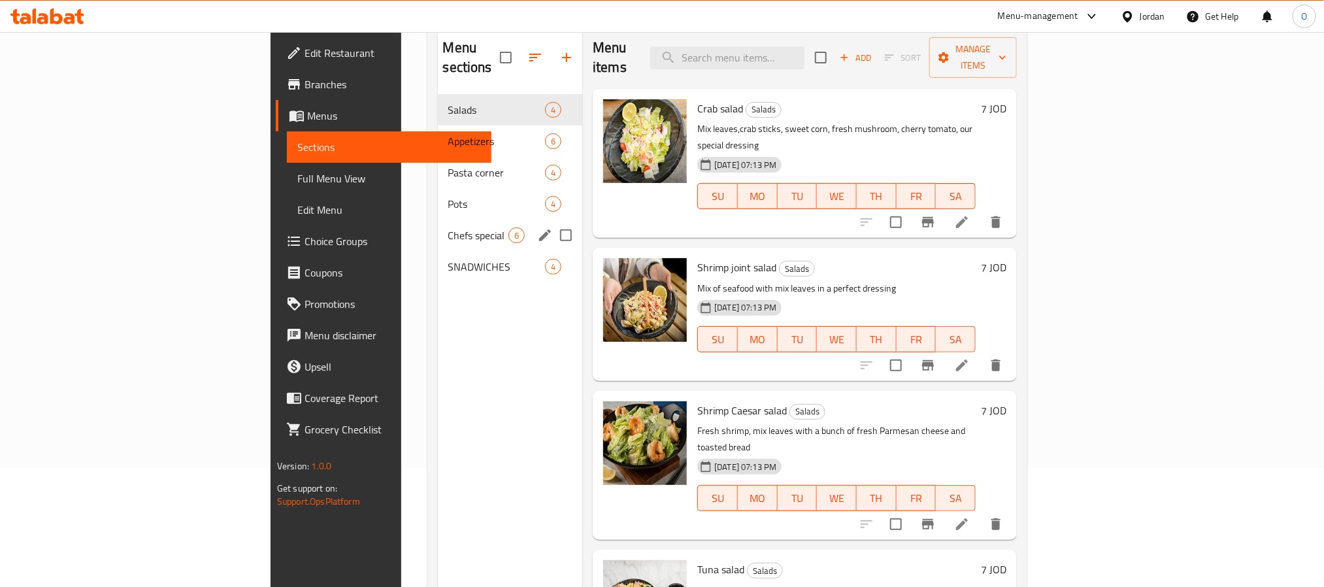
scroll to position [85, 0]
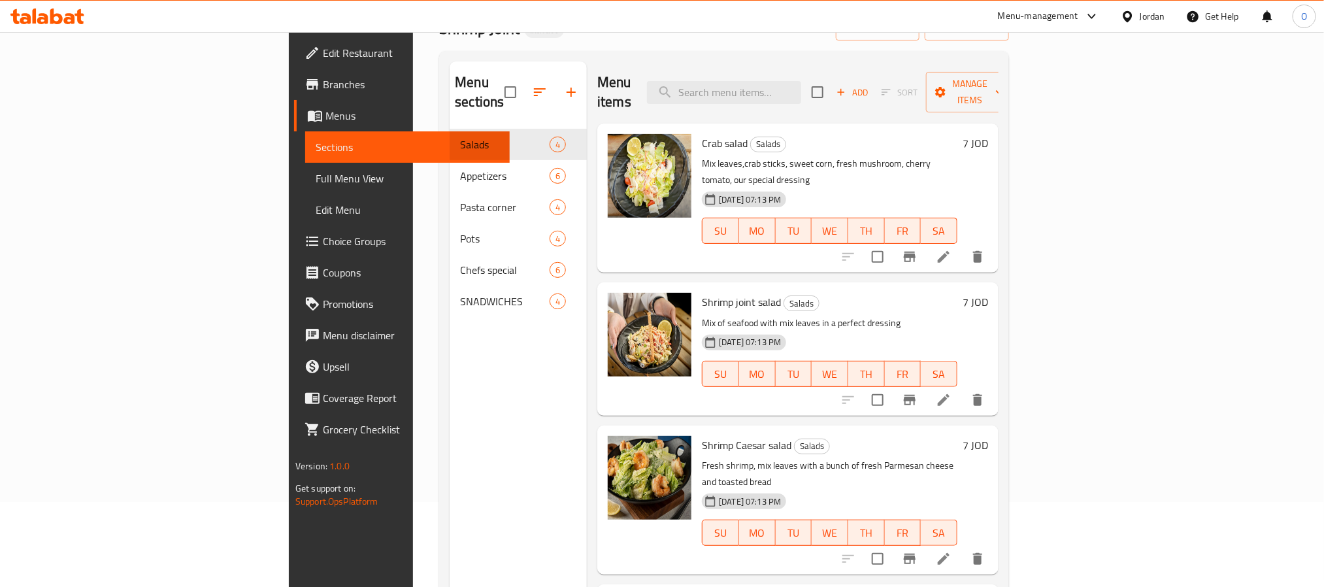
click at [1149, 14] on div "Jordan" at bounding box center [1152, 16] width 25 height 14
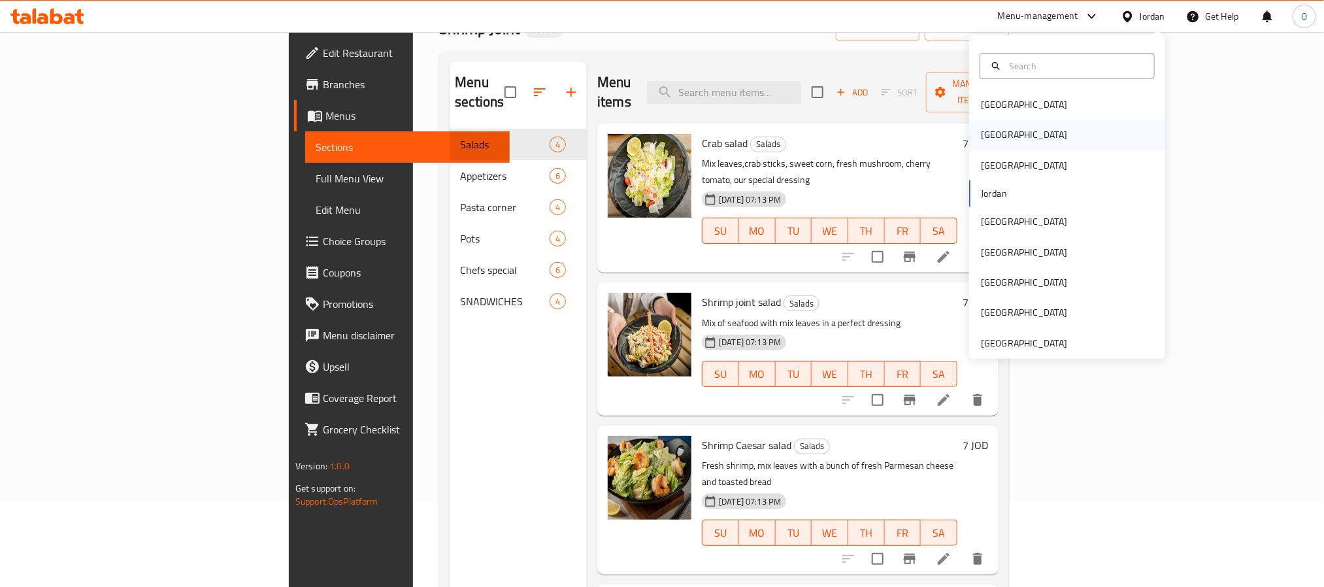
click at [1002, 131] on div "Egypt" at bounding box center [1067, 135] width 196 height 30
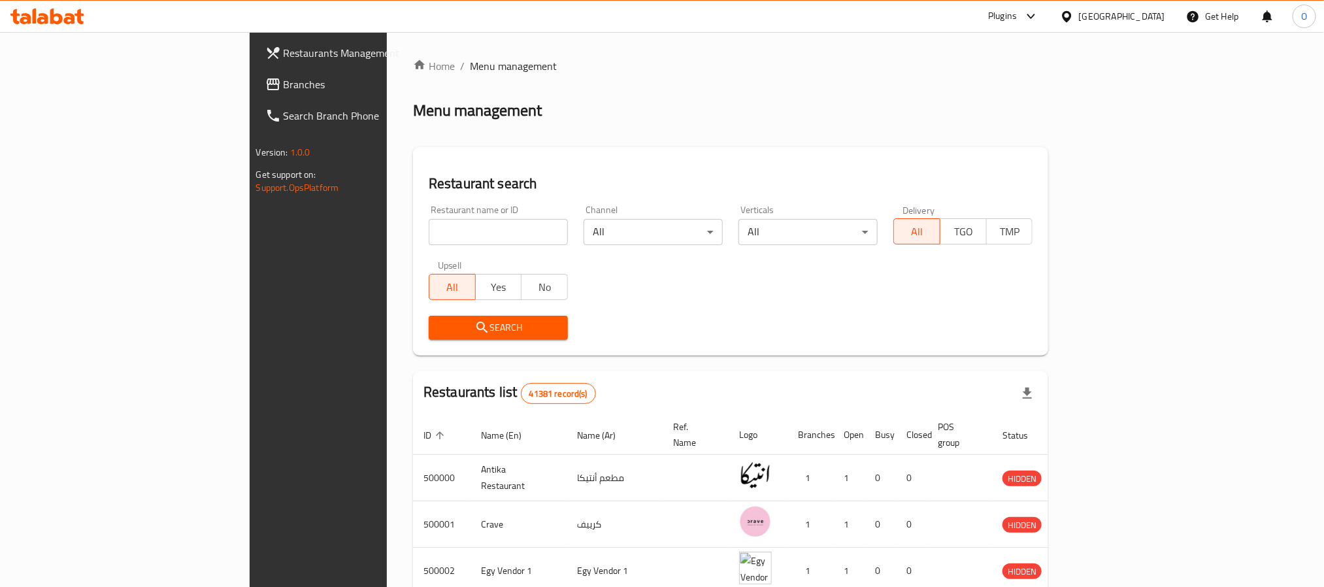
click at [255, 73] on link "Branches" at bounding box center [363, 84] width 216 height 31
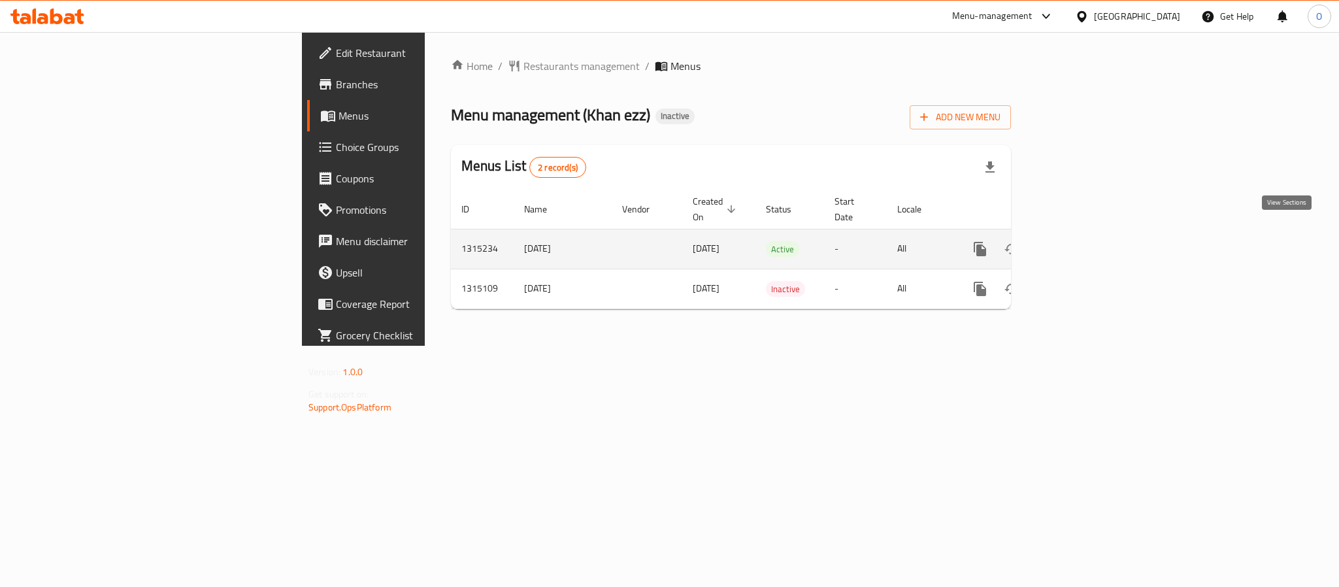
click at [1082, 241] on icon "enhanced table" at bounding box center [1075, 249] width 16 height 16
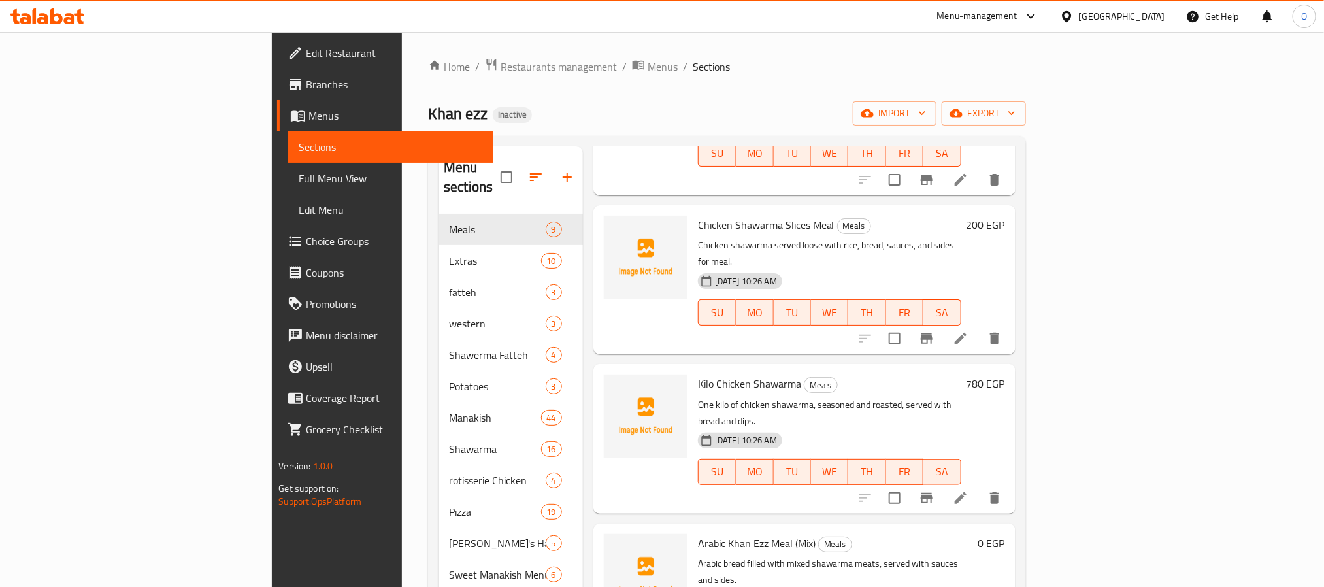
scroll to position [729, 0]
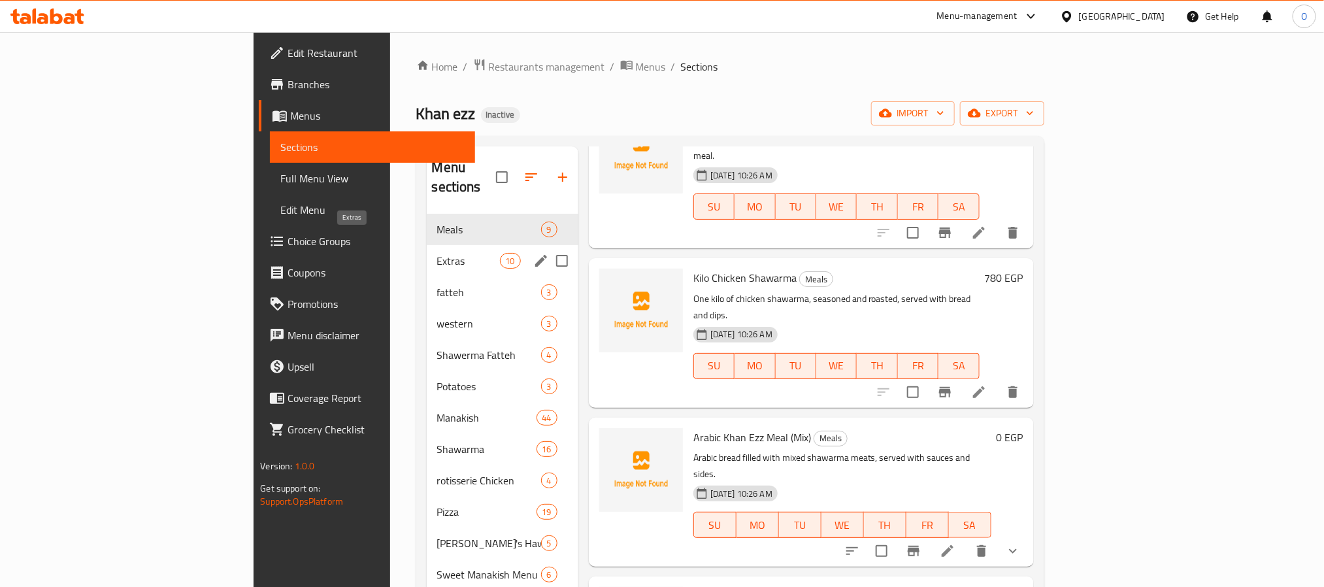
click at [437, 253] on span "Extras" at bounding box center [468, 261] width 63 height 16
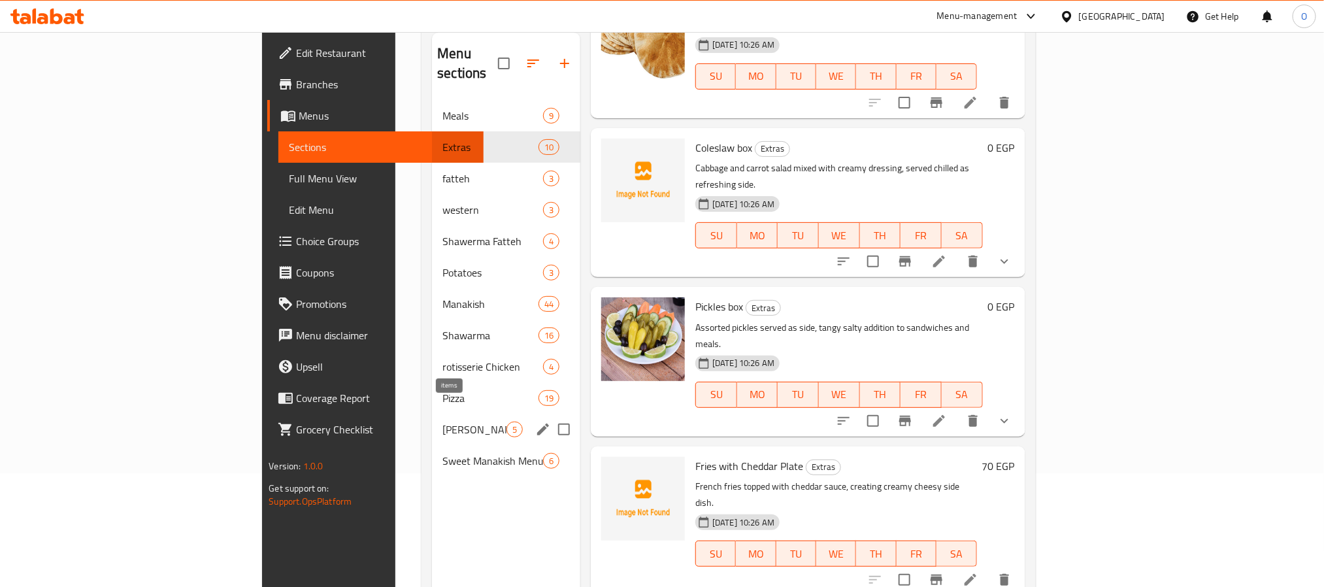
scroll to position [183, 0]
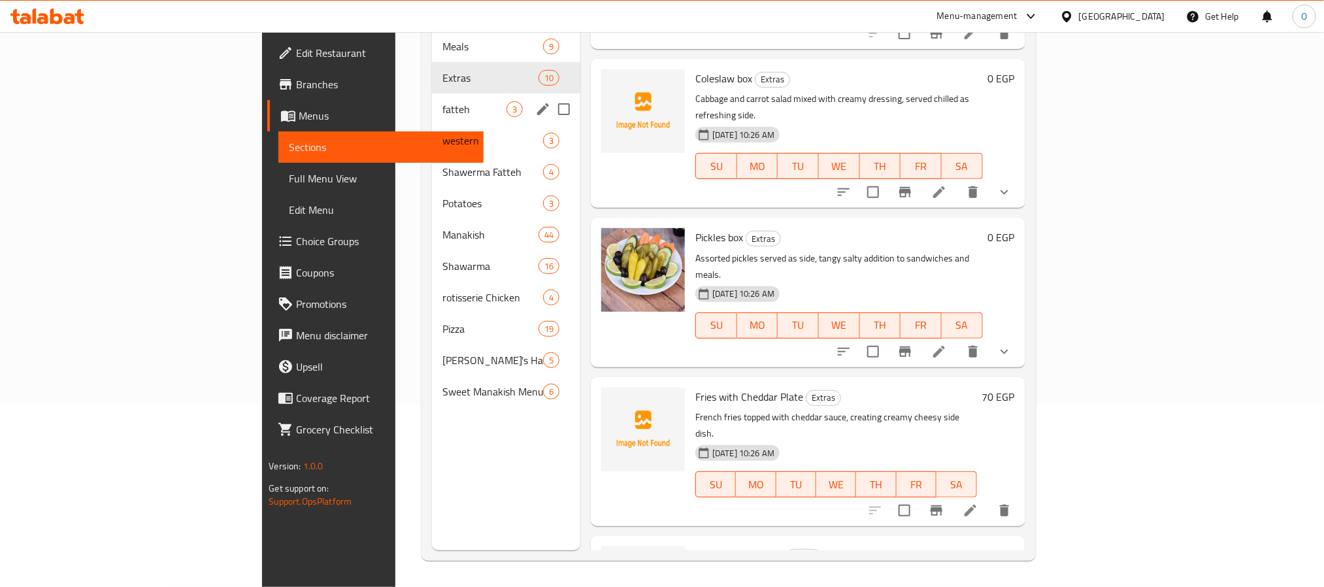
click at [432, 93] on div "fatteh 3" at bounding box center [506, 108] width 148 height 31
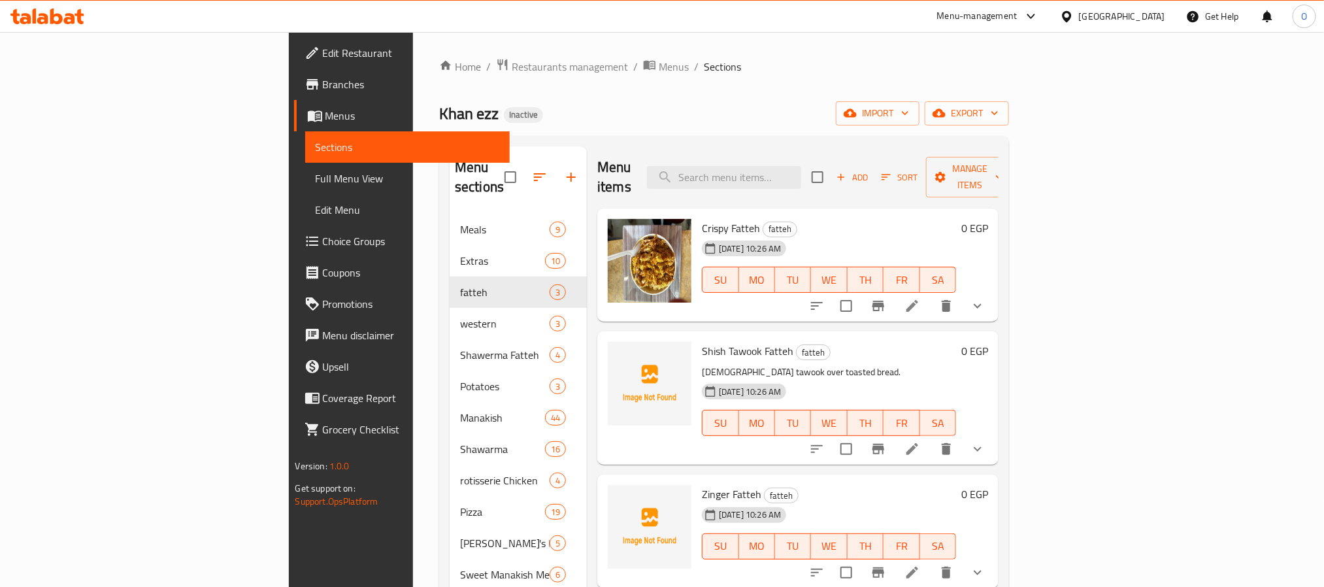
click at [1153, 18] on div "[GEOGRAPHIC_DATA]" at bounding box center [1122, 16] width 86 height 14
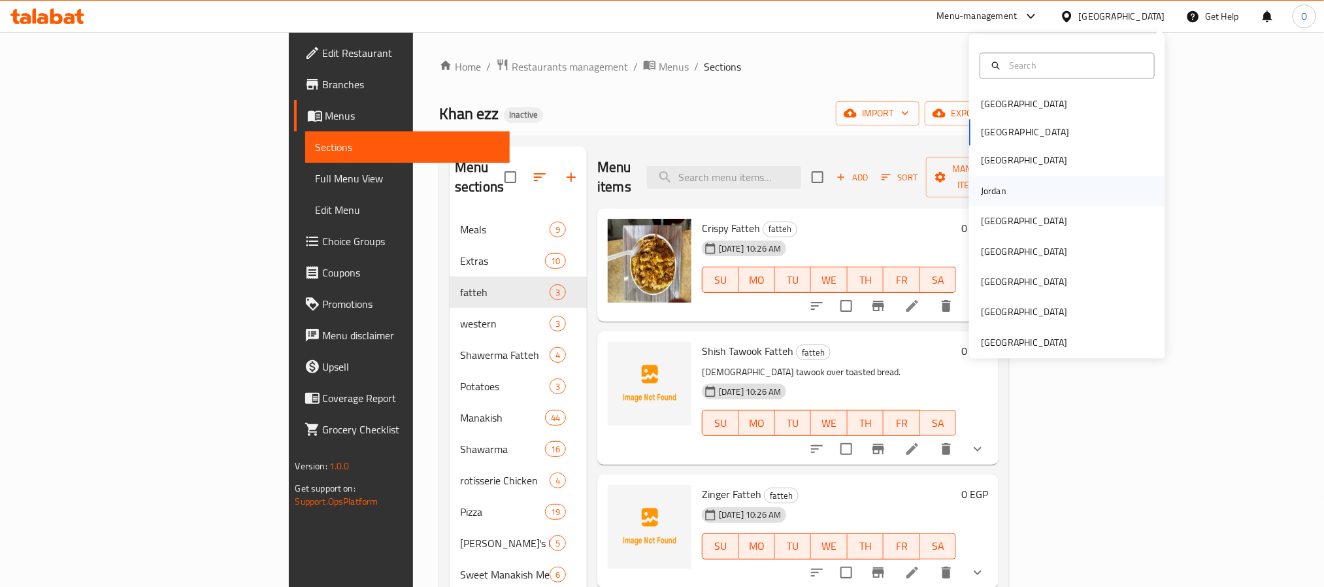
click at [981, 186] on div "Jordan" at bounding box center [993, 191] width 25 height 14
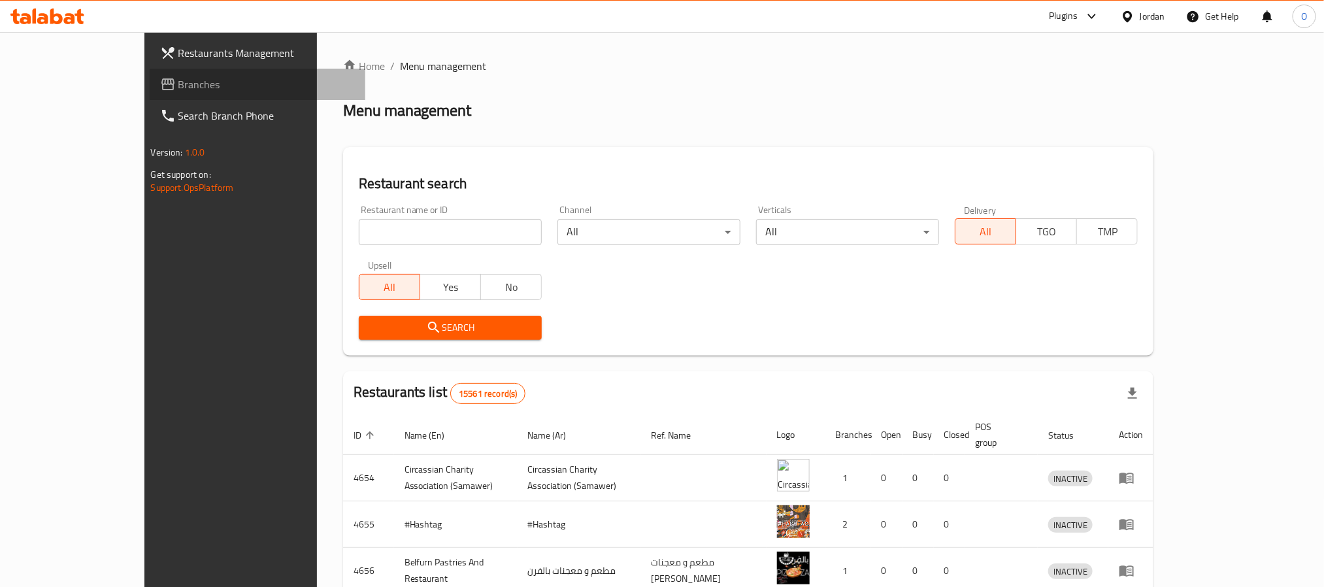
click at [178, 89] on span "Branches" at bounding box center [266, 84] width 176 height 16
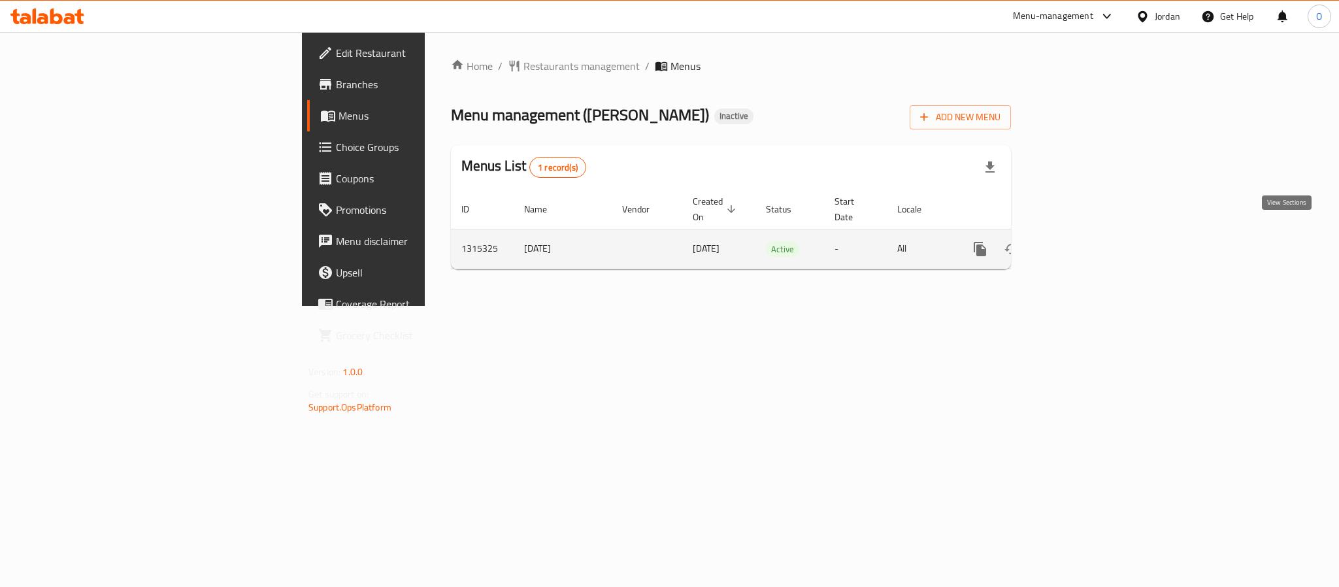
click at [1082, 241] on icon "enhanced table" at bounding box center [1075, 249] width 16 height 16
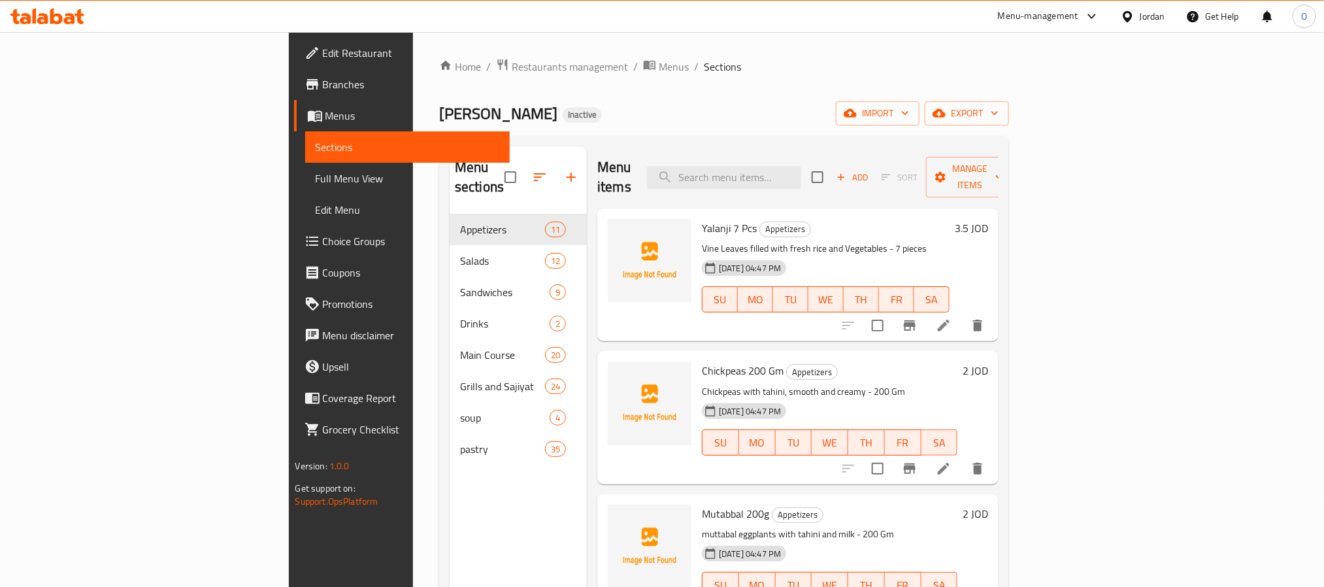
click at [1155, 16] on div "Jordan" at bounding box center [1152, 16] width 25 height 14
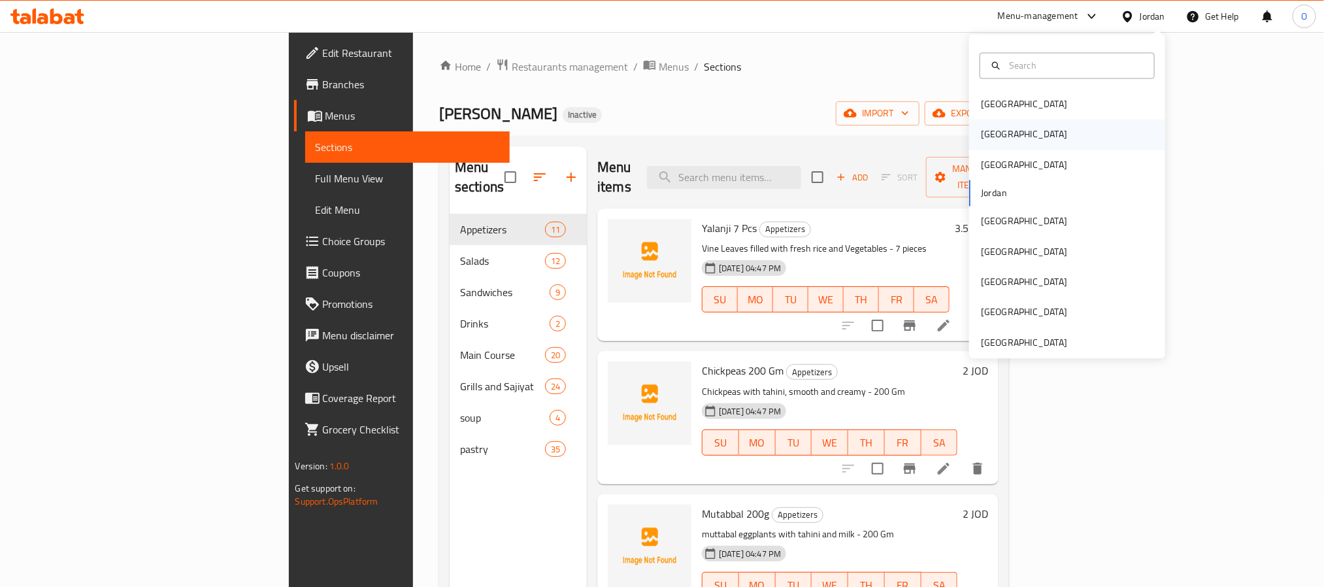
click at [1010, 130] on div "Egypt" at bounding box center [1067, 135] width 196 height 30
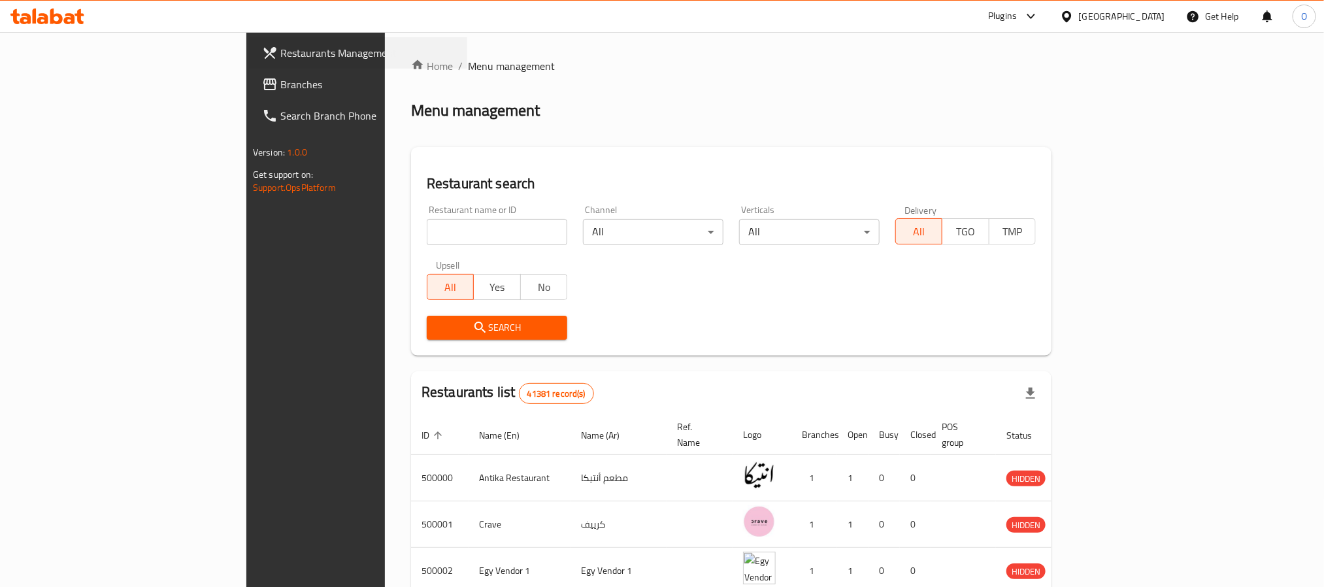
drag, startPoint x: 0, startPoint y: 43, endPoint x: 16, endPoint y: 28, distance: 22.2
click at [249, 46] on div "Restaurants Management" at bounding box center [358, 52] width 218 height 31
click at [280, 76] on span "Branches" at bounding box center [368, 84] width 176 height 16
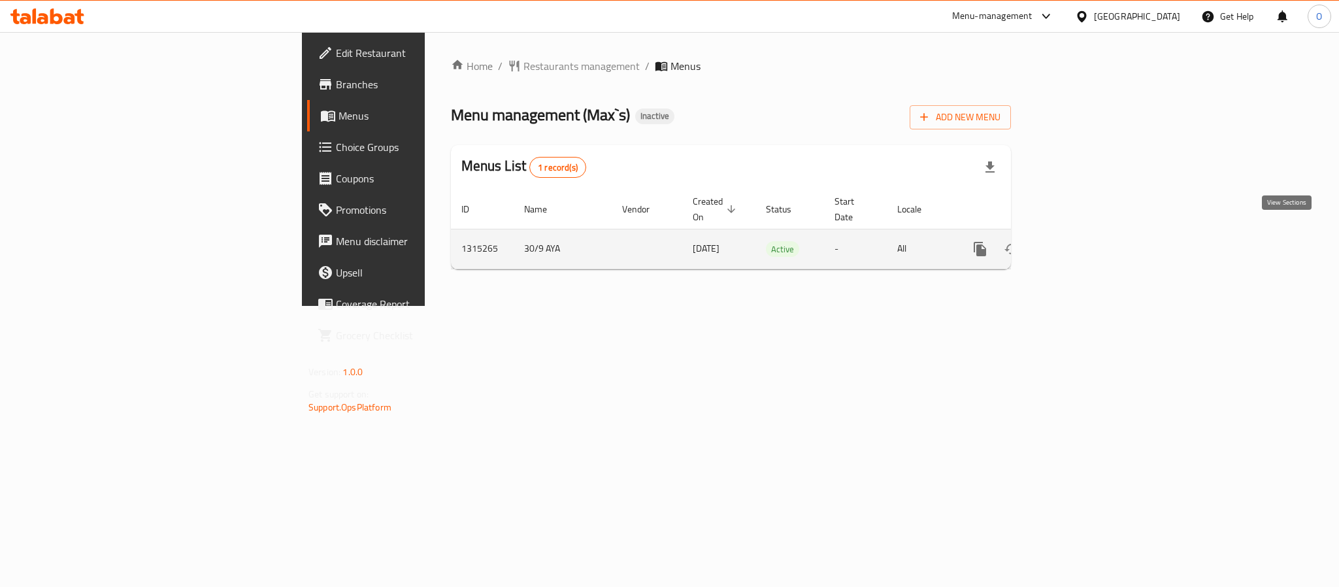
click at [1080, 243] on icon "enhanced table" at bounding box center [1075, 249] width 12 height 12
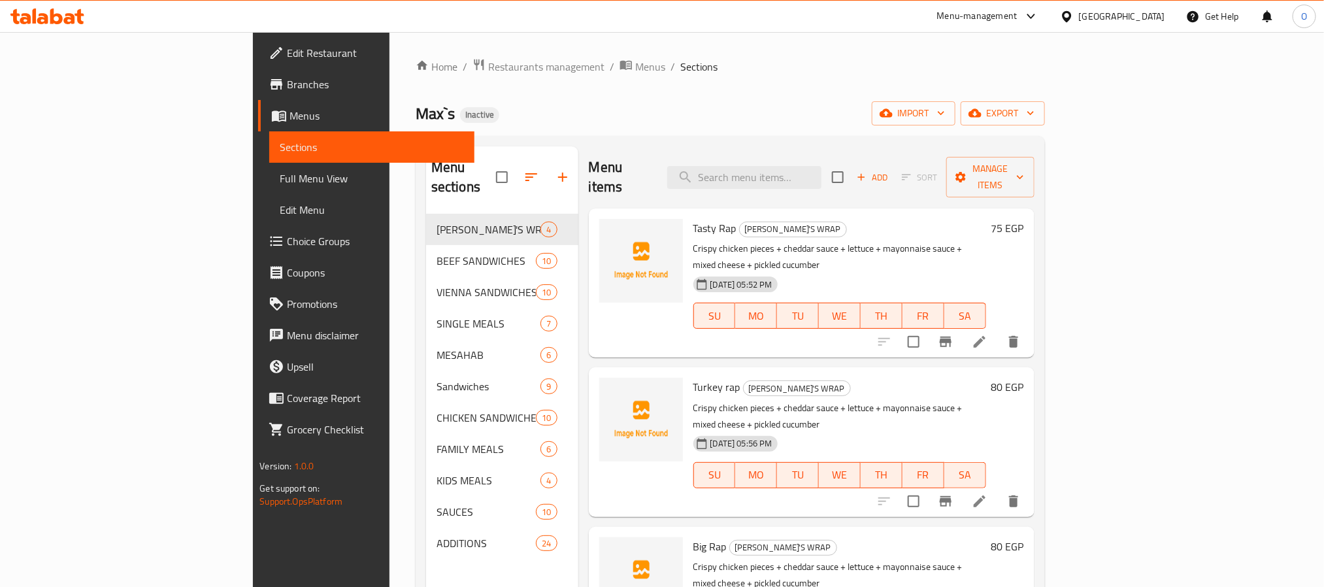
click at [1154, 27] on div "[GEOGRAPHIC_DATA]" at bounding box center [1113, 16] width 126 height 31
click at [1156, 20] on div "[GEOGRAPHIC_DATA]" at bounding box center [1122, 16] width 86 height 14
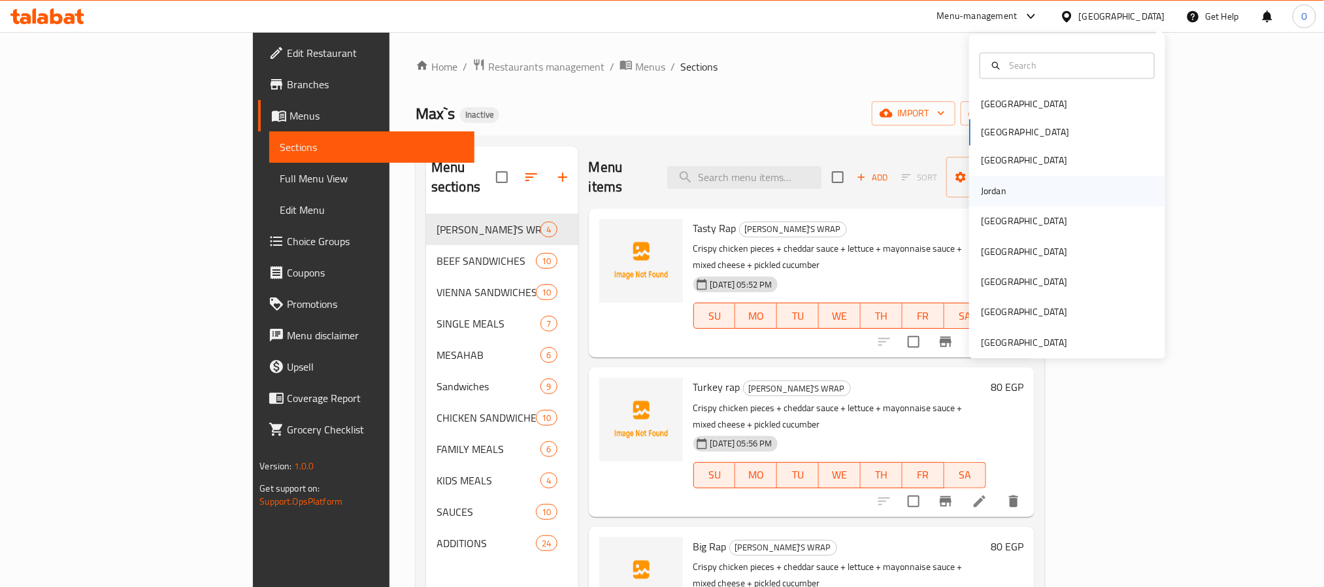
click at [987, 189] on div "Jordan" at bounding box center [993, 191] width 25 height 14
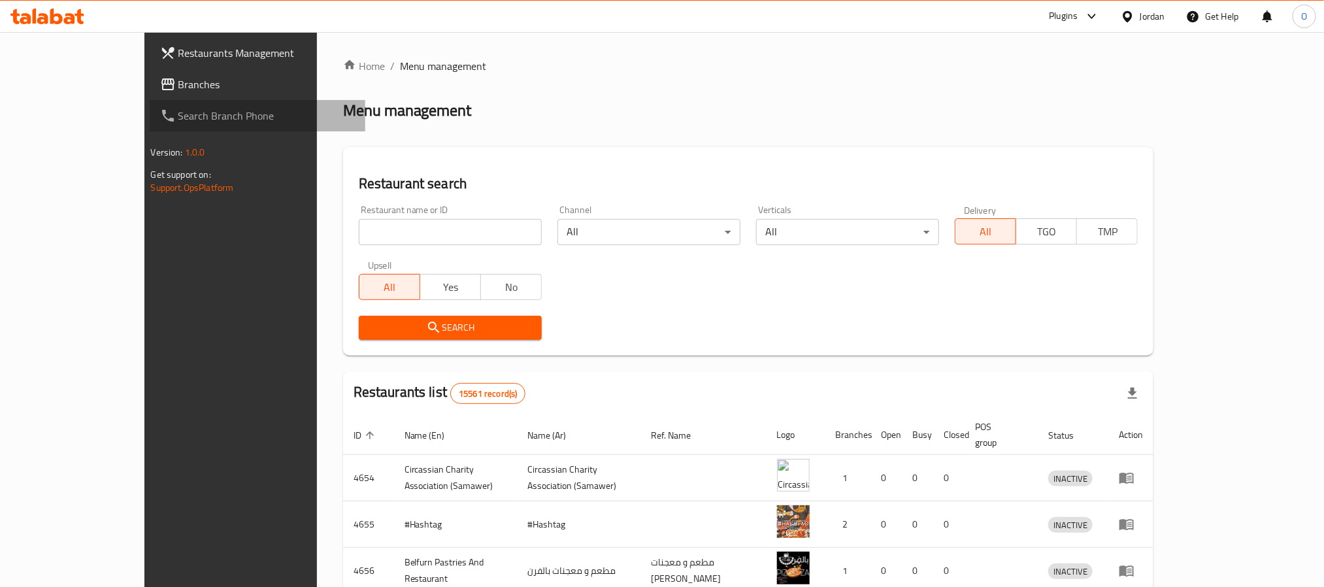
click at [150, 100] on link "Search Branch Phone" at bounding box center [258, 115] width 216 height 31
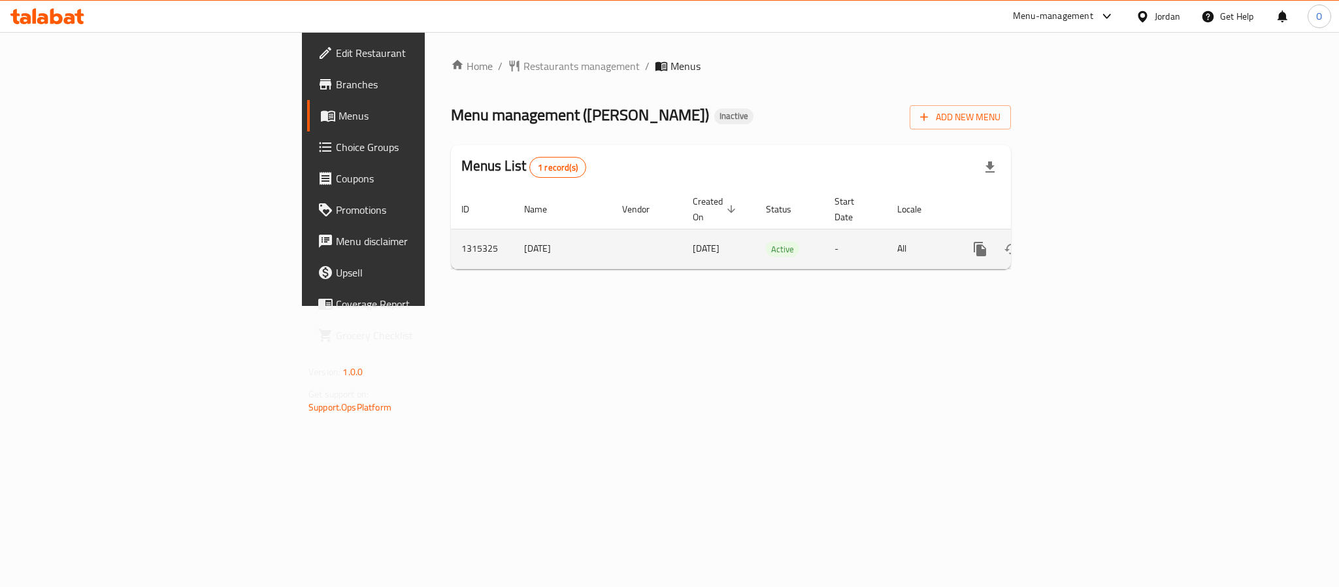
click at [1101, 229] on td "enhanced table" at bounding box center [1027, 249] width 146 height 40
click at [1082, 241] on icon "enhanced table" at bounding box center [1075, 249] width 16 height 16
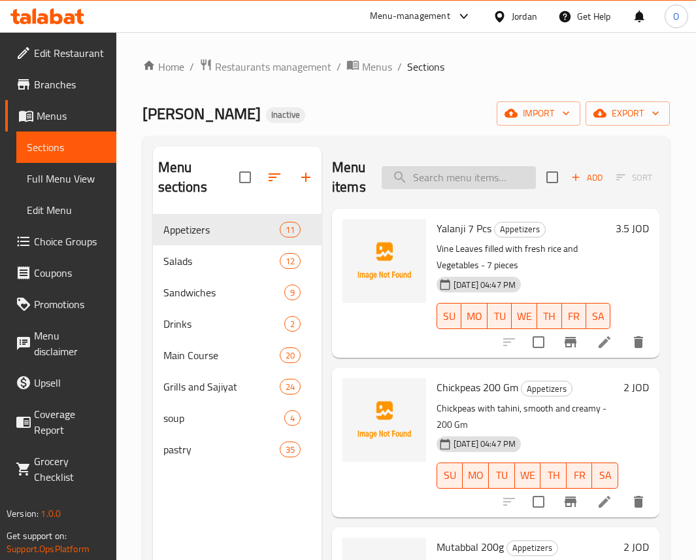
click at [499, 173] on input "search" at bounding box center [459, 177] width 154 height 23
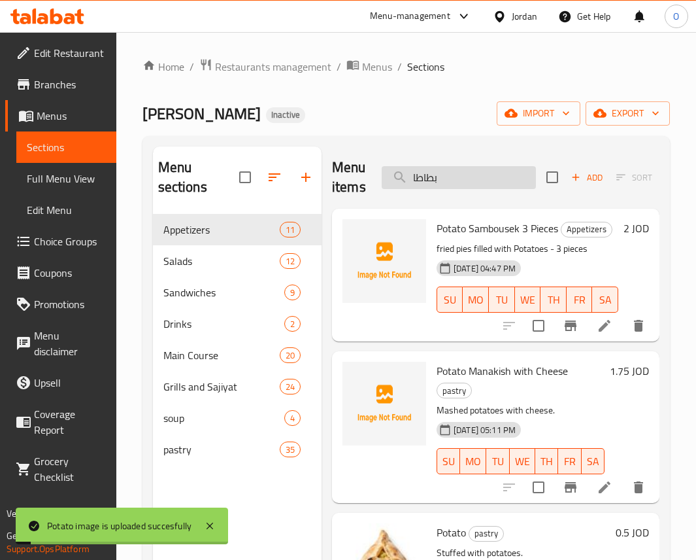
click at [431, 175] on input "بطاطا" at bounding box center [459, 177] width 154 height 23
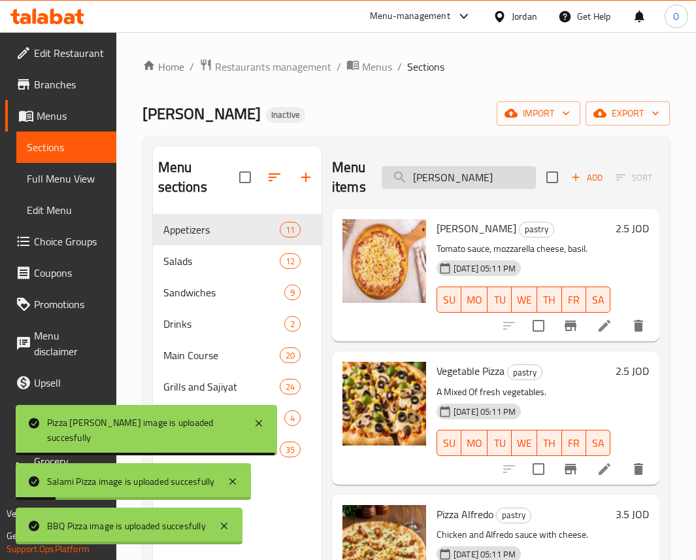
click at [432, 178] on input "[PERSON_NAME]" at bounding box center [459, 177] width 154 height 23
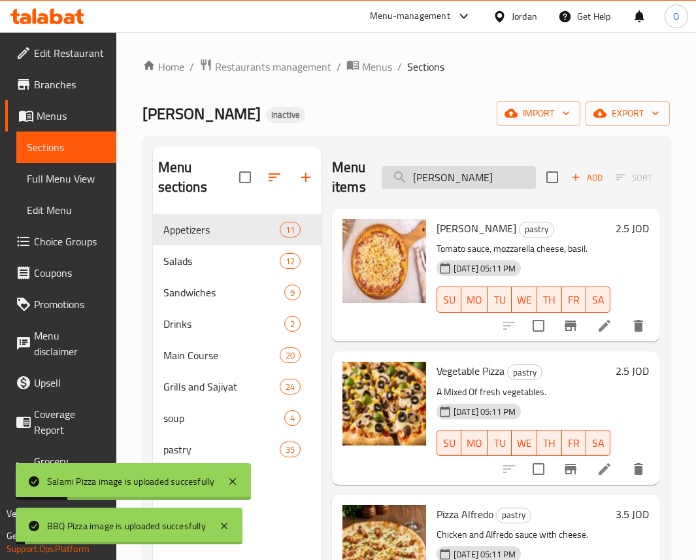
click at [432, 178] on input "[PERSON_NAME]" at bounding box center [459, 177] width 154 height 23
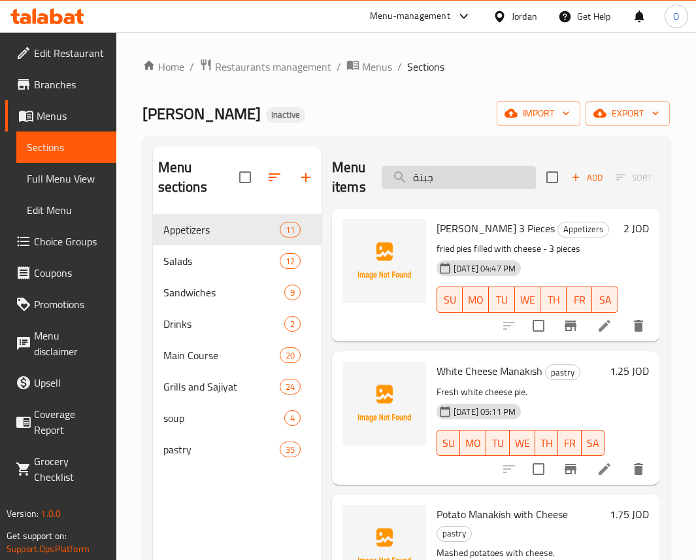
click at [449, 179] on input "جبنة" at bounding box center [459, 177] width 154 height 23
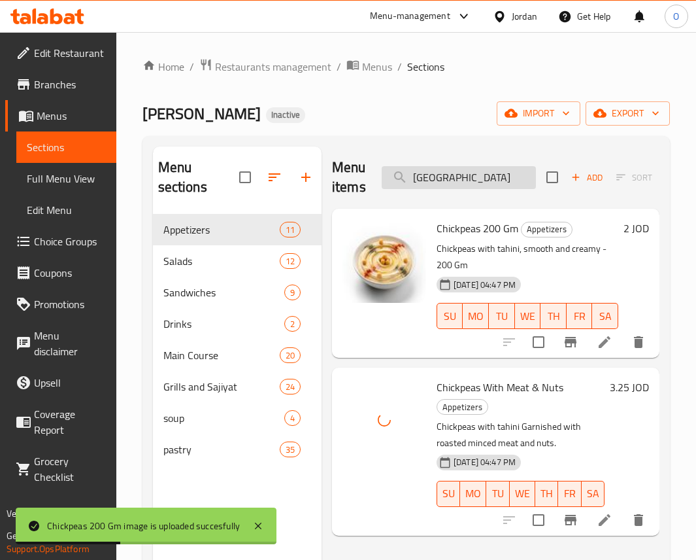
click at [487, 167] on input "[GEOGRAPHIC_DATA]" at bounding box center [459, 177] width 154 height 23
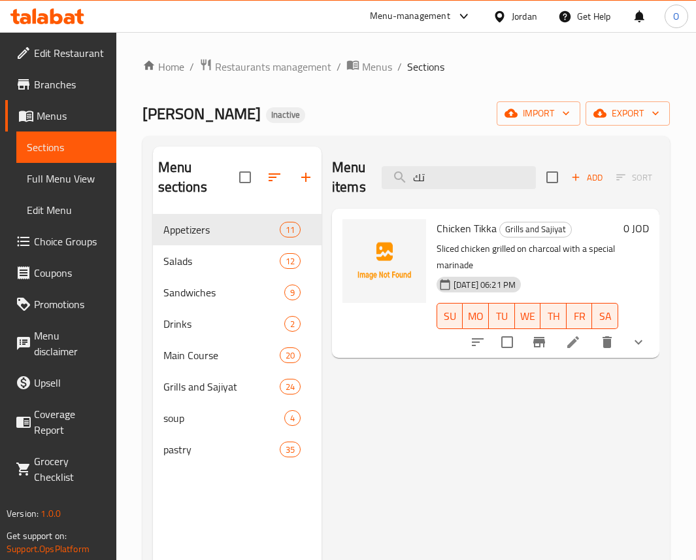
type input "تك"
click at [459, 229] on span "Chicken Tikka" at bounding box center [467, 228] width 60 height 20
copy h6 "Chicken Tikka"
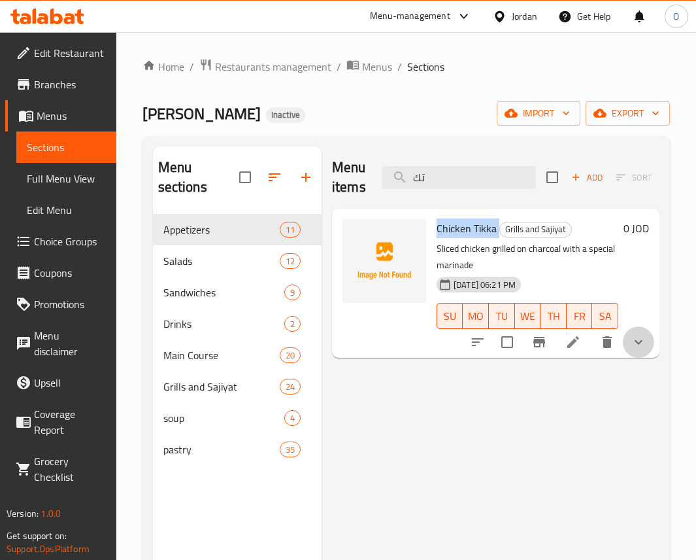
click at [649, 351] on button "show more" at bounding box center [638, 341] width 31 height 31
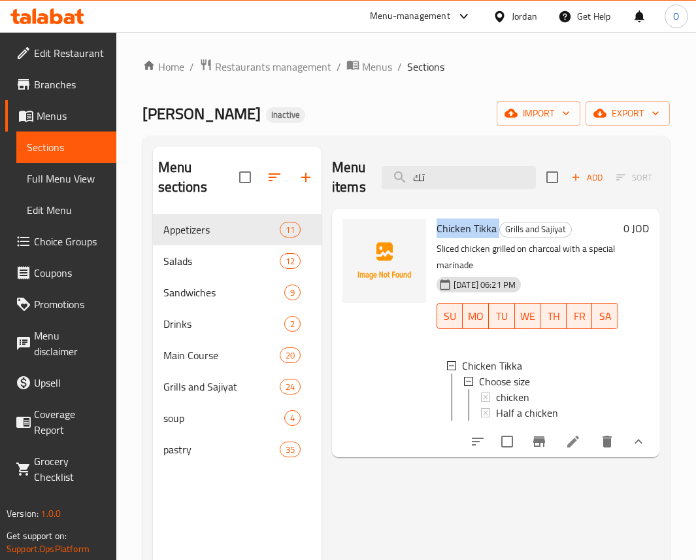
copy h6 "Chicken Tikka"
click at [412, 375] on div at bounding box center [384, 333] width 94 height 238
click at [492, 175] on input "تك" at bounding box center [459, 177] width 154 height 23
click at [487, 173] on input "تك" at bounding box center [459, 177] width 154 height 23
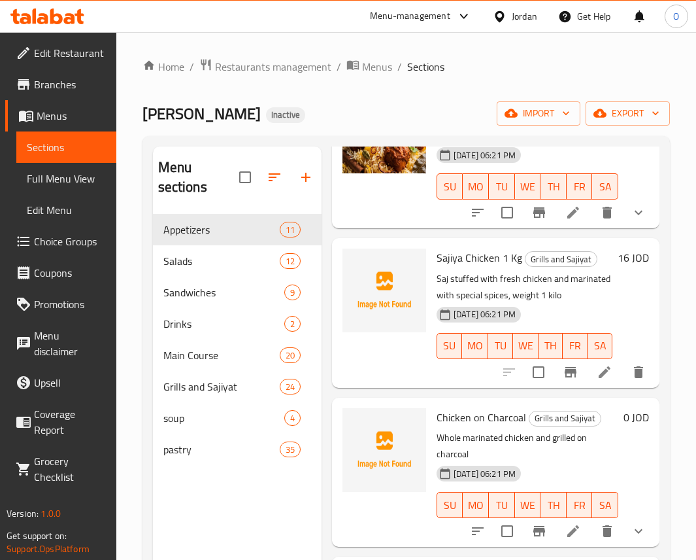
scroll to position [893, 0]
click at [497, 407] on span "Chicken on Charcoal" at bounding box center [482, 417] width 90 height 20
copy h6 "Chicken on Charcoal"
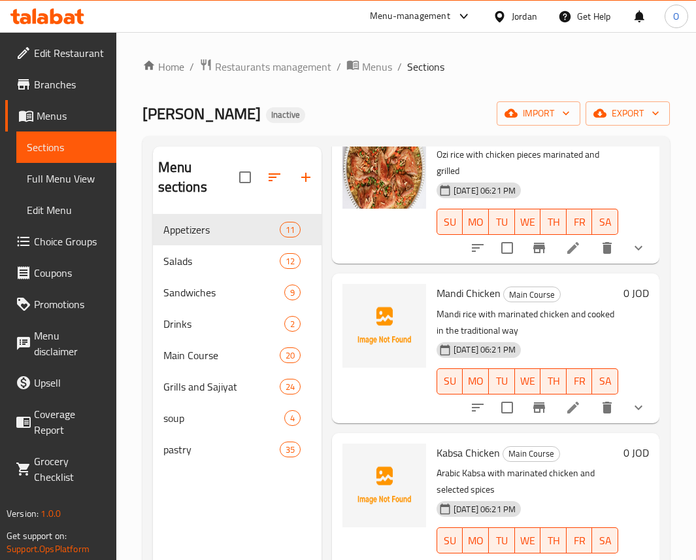
scroll to position [0, 0]
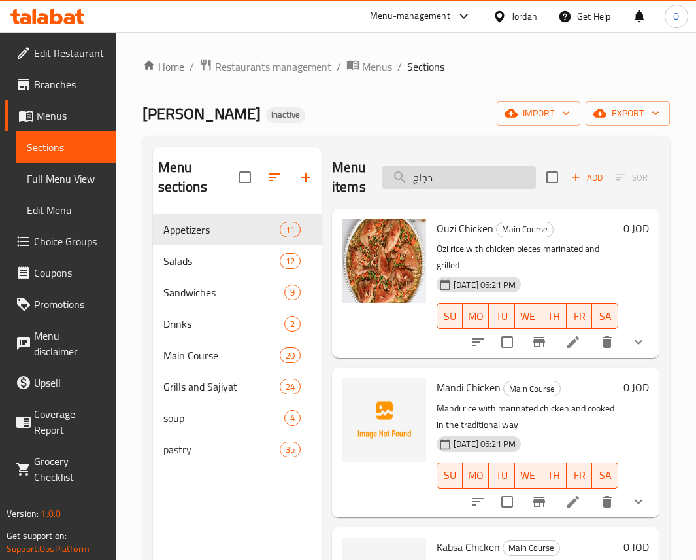
click at [459, 187] on input "دجاج" at bounding box center [459, 177] width 154 height 23
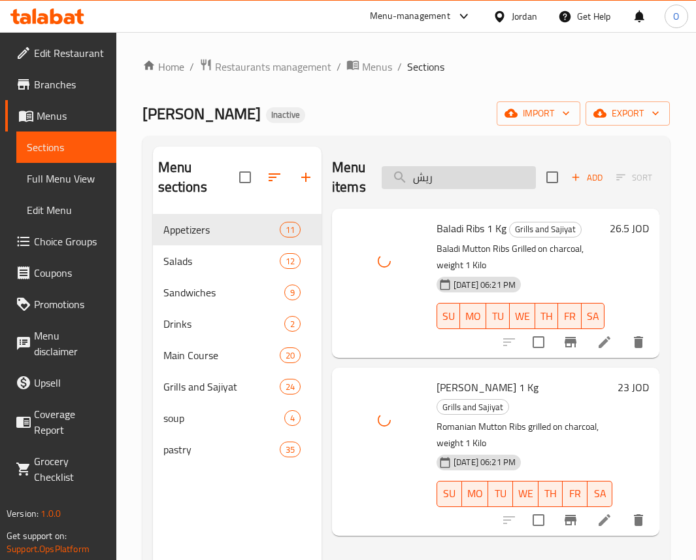
click at [461, 178] on input "ريش" at bounding box center [459, 177] width 154 height 23
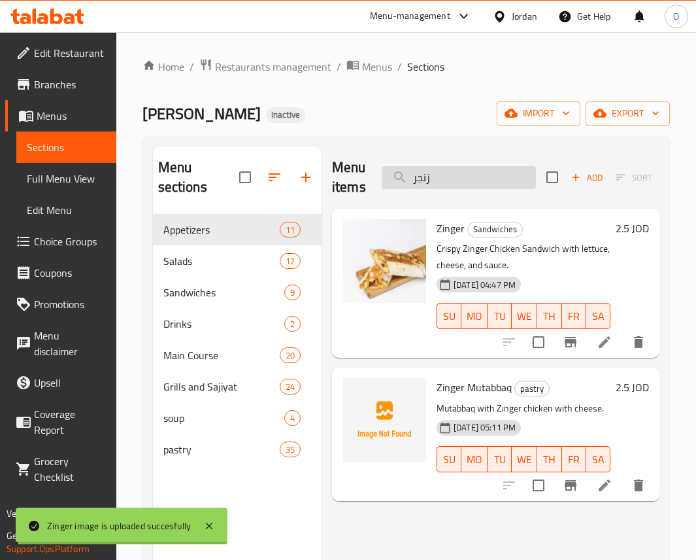
click at [475, 178] on input "زنجر" at bounding box center [459, 177] width 154 height 23
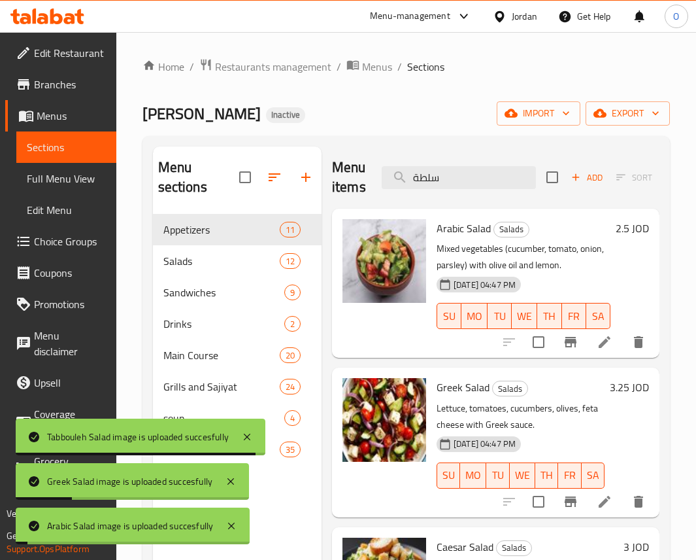
click at [465, 161] on div "Menu items سلطة Add Sort Manage items" at bounding box center [495, 177] width 327 height 62
click at [465, 181] on input "سلطة" at bounding box center [459, 177] width 154 height 23
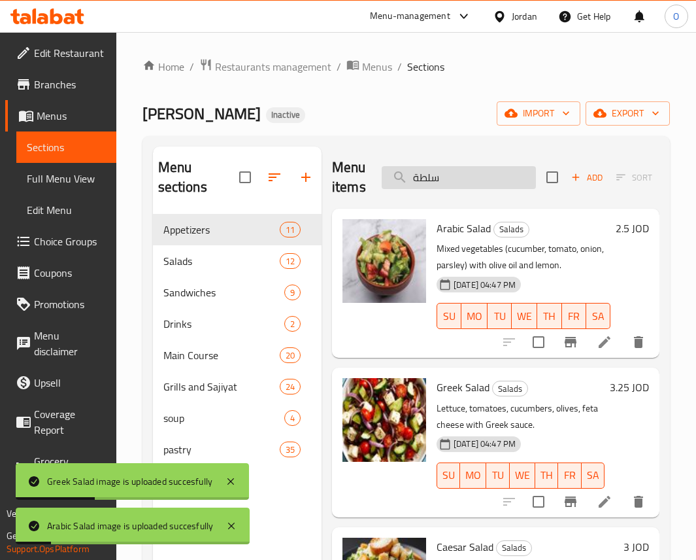
click at [465, 181] on input "سلطة" at bounding box center [459, 177] width 154 height 23
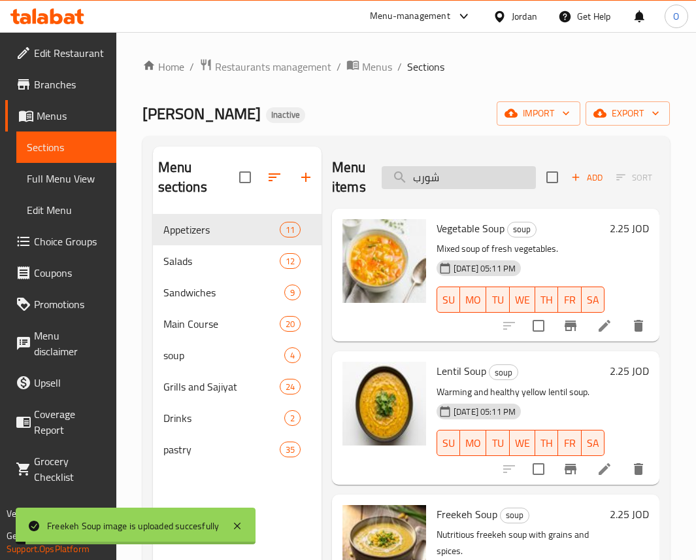
click at [446, 180] on input "شورب" at bounding box center [459, 177] width 154 height 23
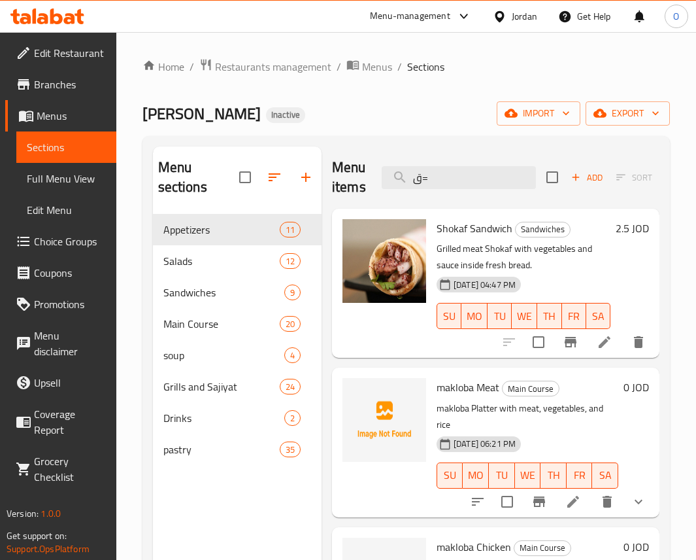
type input "ق"
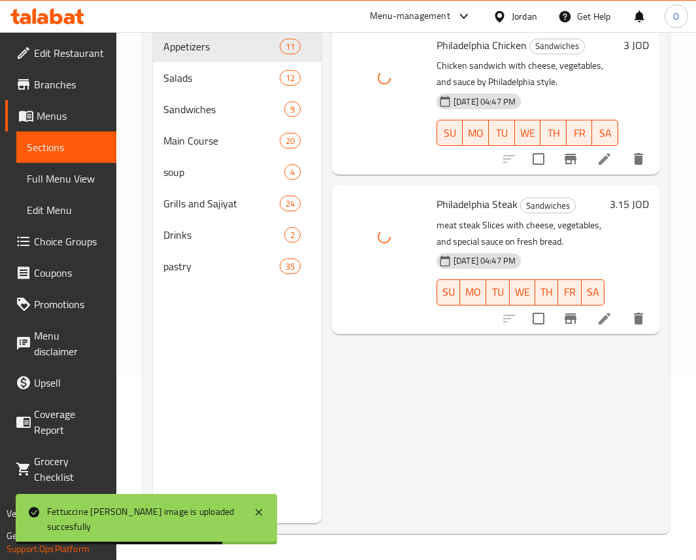
scroll to position [85, 0]
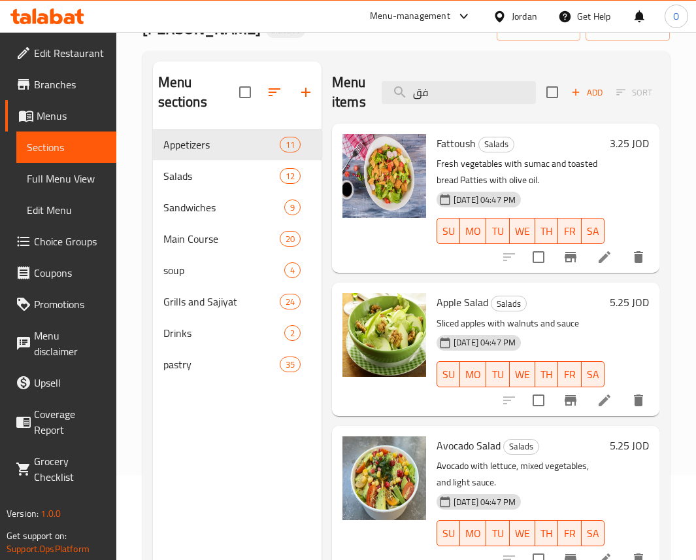
type input "ف"
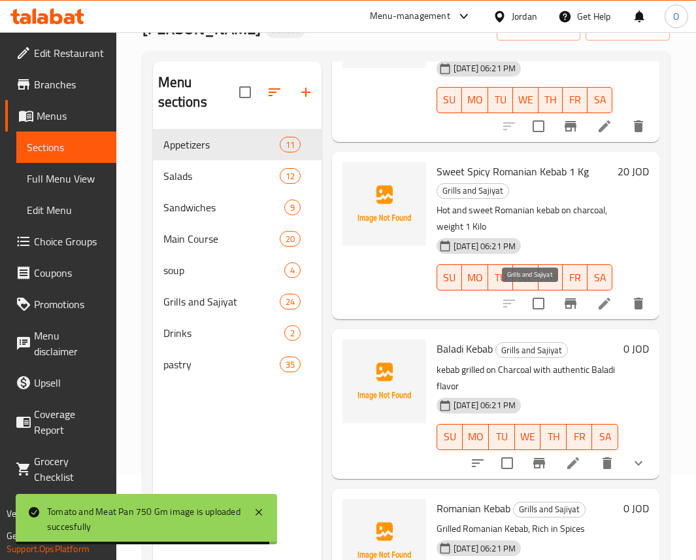
scroll to position [789, 0]
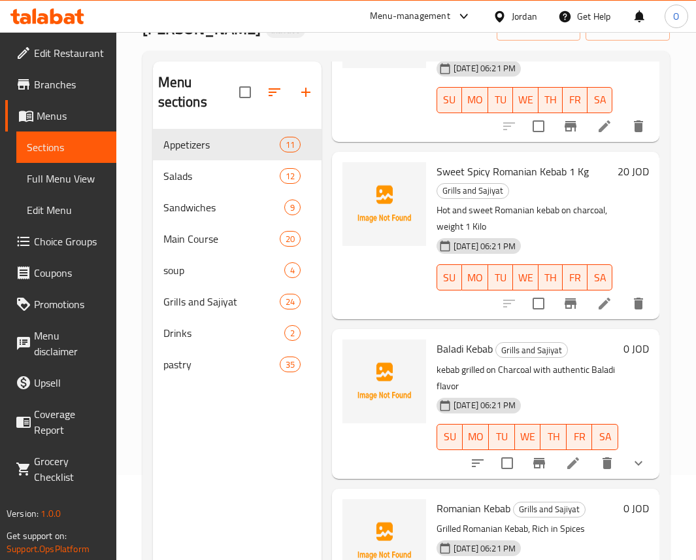
click at [452, 339] on span "Baladi Kebab" at bounding box center [465, 349] width 56 height 20
copy h6 "Baladi Kebab"
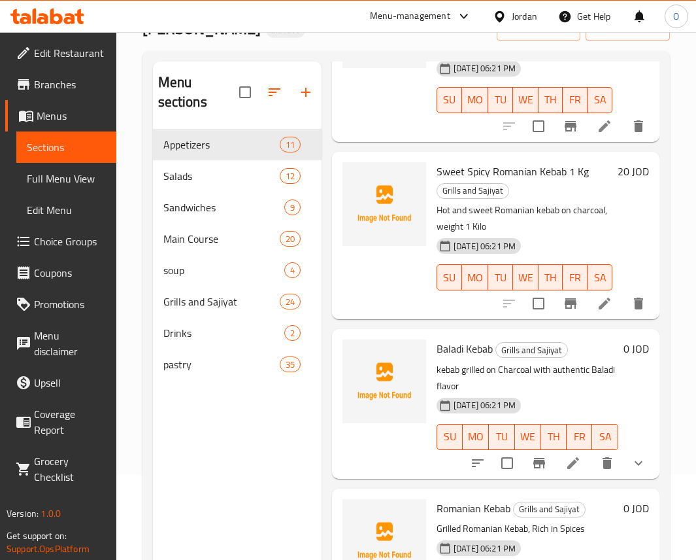
drag, startPoint x: 494, startPoint y: 151, endPoint x: 487, endPoint y: 147, distance: 8.2
click at [494, 202] on p "Hot and sweet Romanian kebab on charcoal, weight 1 Kilo" at bounding box center [525, 218] width 176 height 33
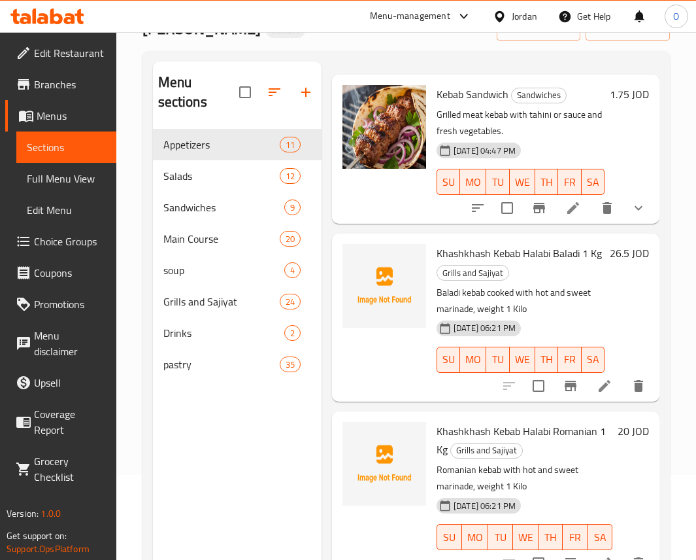
scroll to position [0, 0]
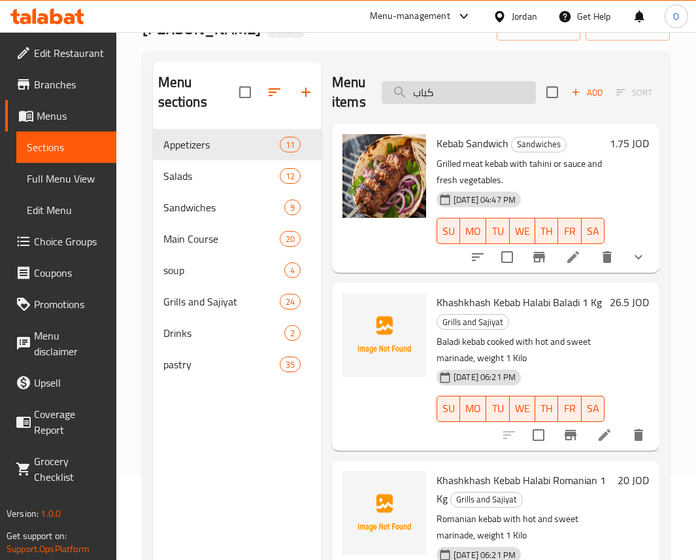
click at [453, 82] on input "كباب" at bounding box center [459, 92] width 154 height 23
click at [460, 101] on input "كباب" at bounding box center [459, 92] width 154 height 23
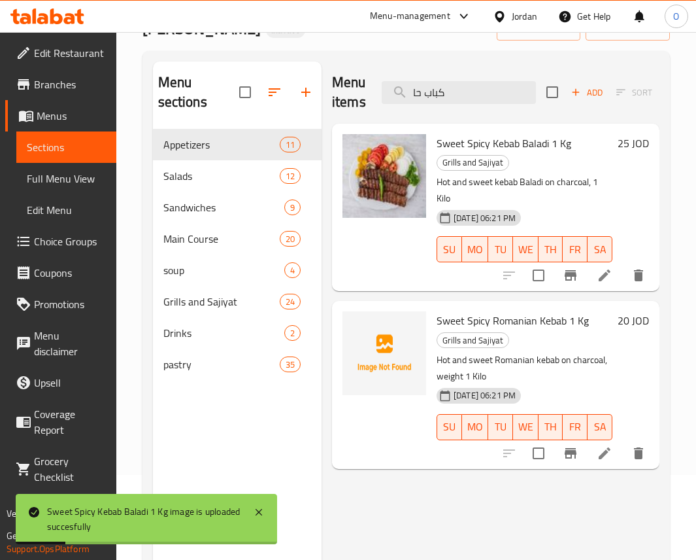
click at [493, 322] on span "Sweet Spicy Romanian Kebab 1 Kg" at bounding box center [513, 320] width 152 height 20
copy h6 "Sweet Spicy Romanian Kebab 1 Kg"
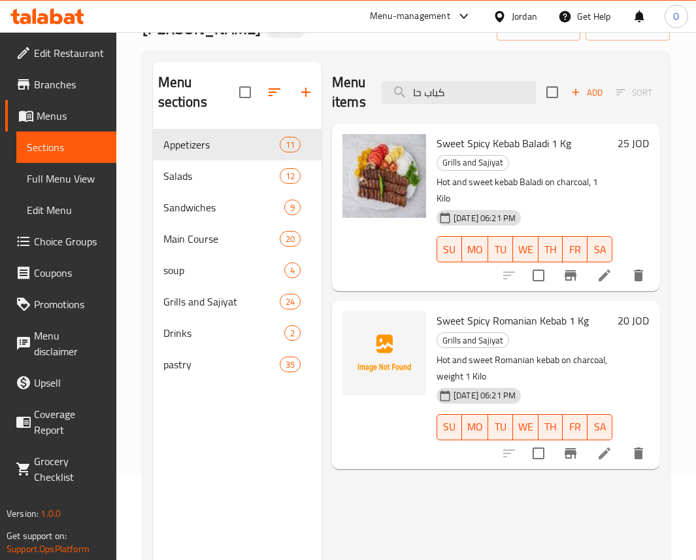
drag, startPoint x: 542, startPoint y: 181, endPoint x: 497, endPoint y: 184, distance: 45.2
click at [542, 181] on p "Hot and sweet kebab Baladi on charcoal, 1 Kilo" at bounding box center [525, 190] width 176 height 33
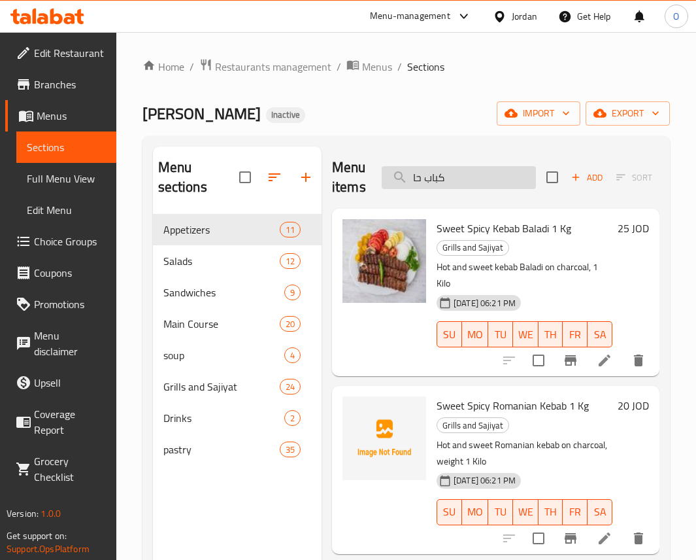
click at [498, 171] on input "كباب حا" at bounding box center [459, 177] width 154 height 23
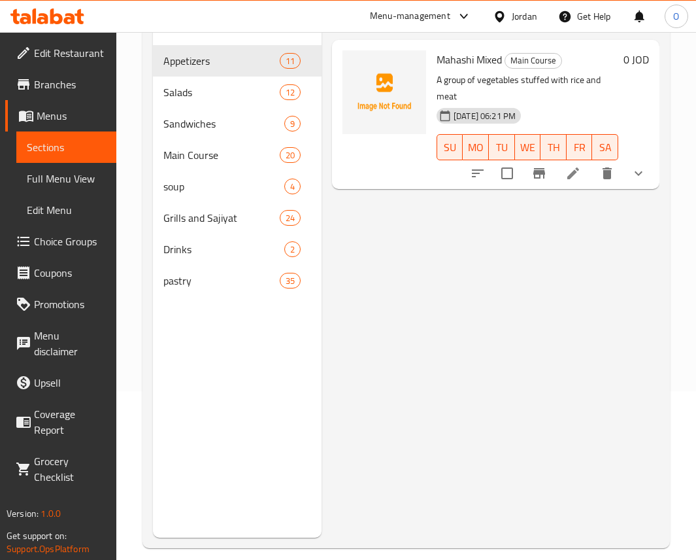
scroll to position [71, 0]
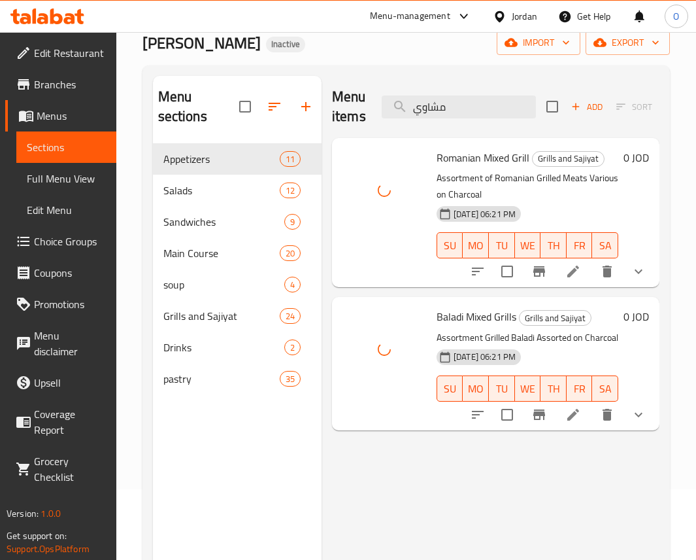
type input "ك"
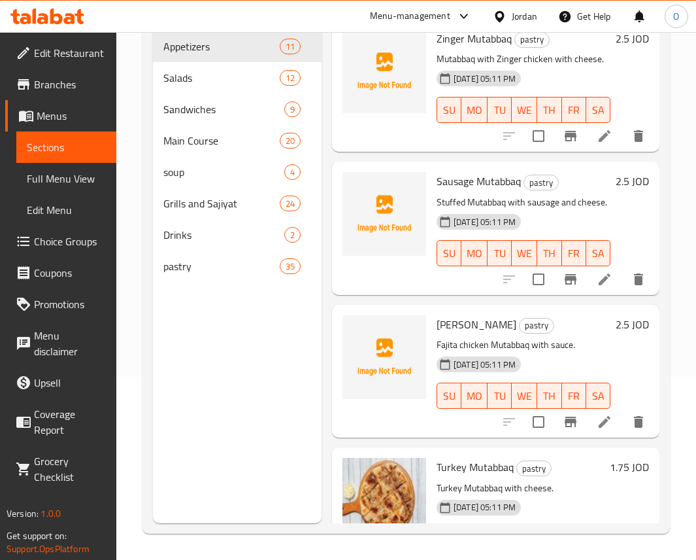
scroll to position [0, 0]
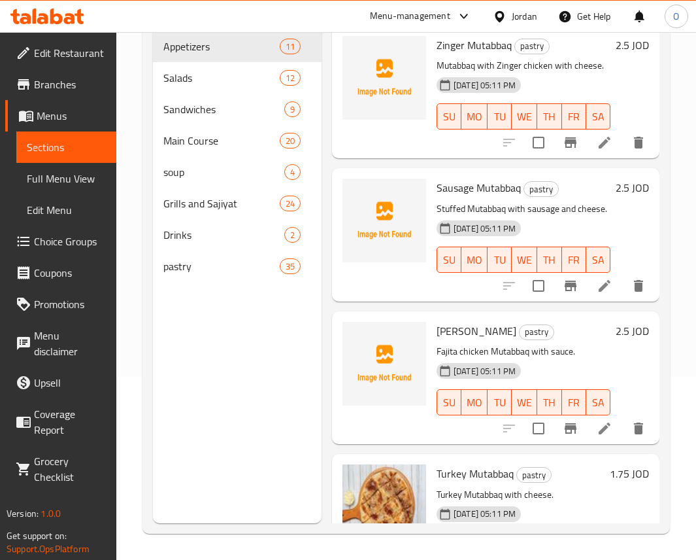
click at [398, 405] on div at bounding box center [385, 364] width 84 height 84
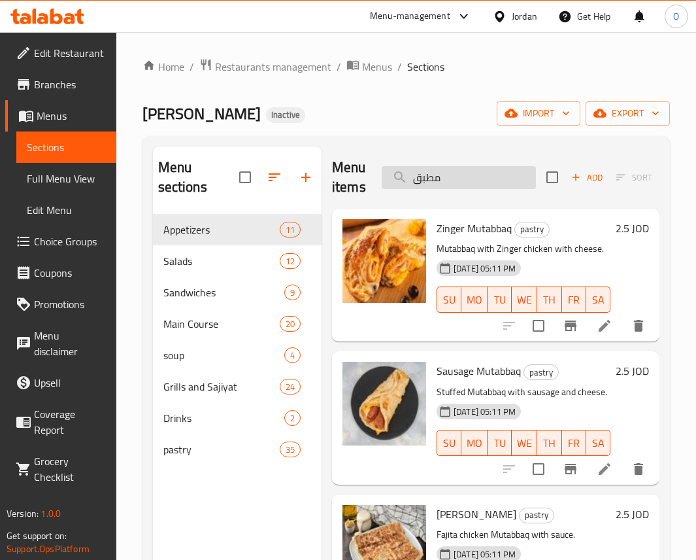
click at [428, 177] on input "مطبق" at bounding box center [459, 177] width 154 height 23
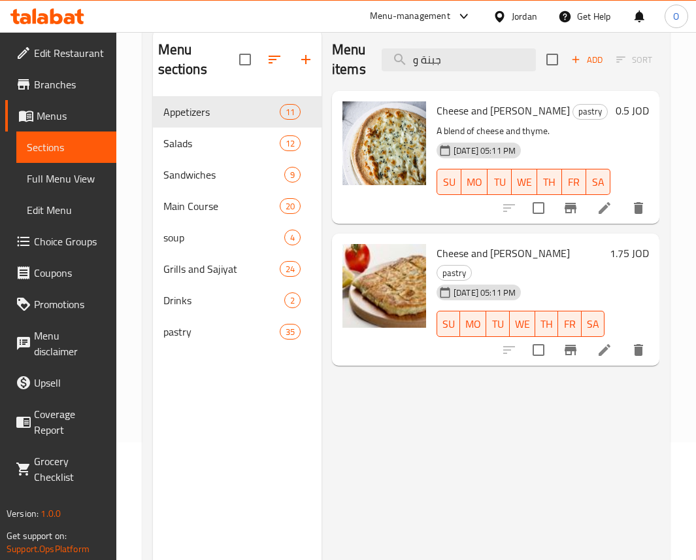
scroll to position [85, 0]
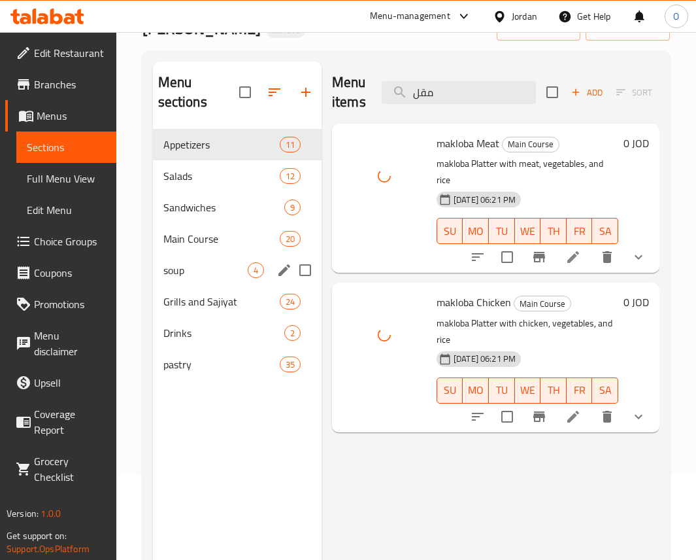
type input "ك"
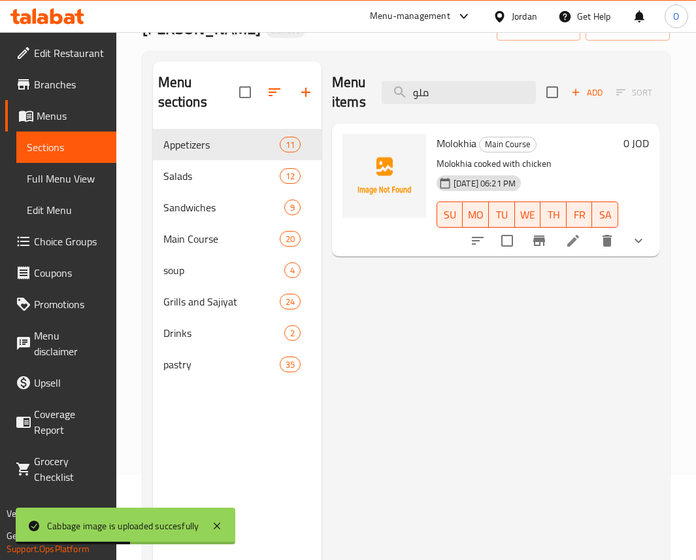
click at [447, 137] on span "Molokhia" at bounding box center [457, 143] width 40 height 20
copy h6 "Molokhia"
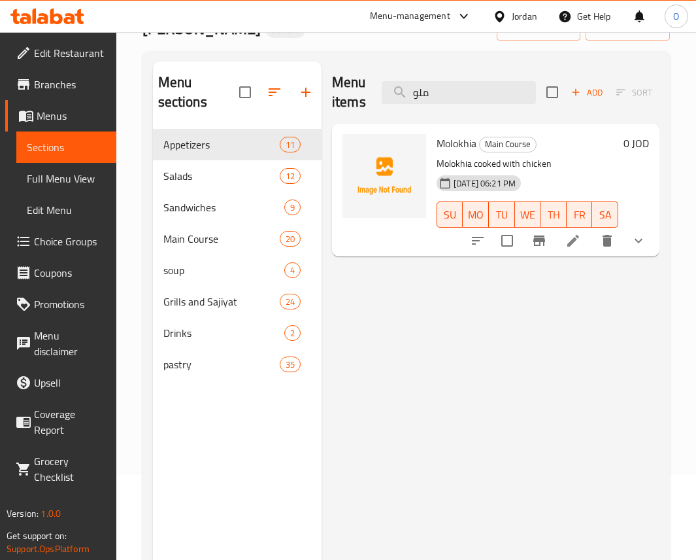
drag, startPoint x: 446, startPoint y: 289, endPoint x: 294, endPoint y: 320, distance: 154.7
click at [446, 289] on div "Menu items ملو Add Sort Manage items Molokhia Main Course Molokhia cooked with …" at bounding box center [491, 341] width 338 height 560
click at [471, 98] on input "ملو" at bounding box center [459, 92] width 154 height 23
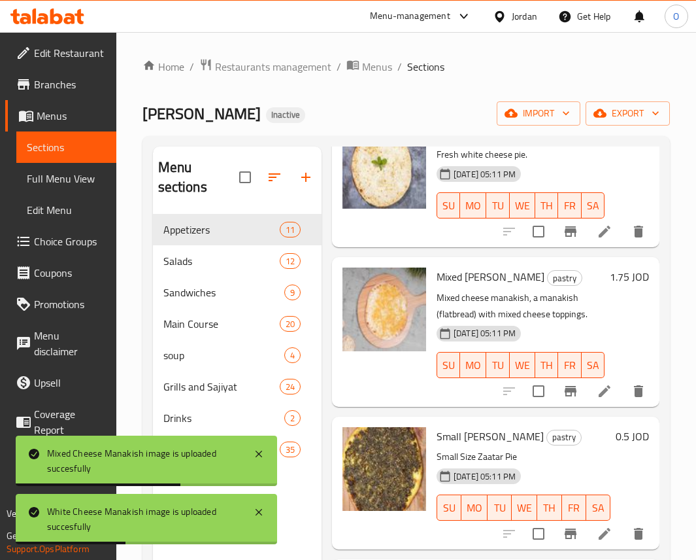
scroll to position [0, 0]
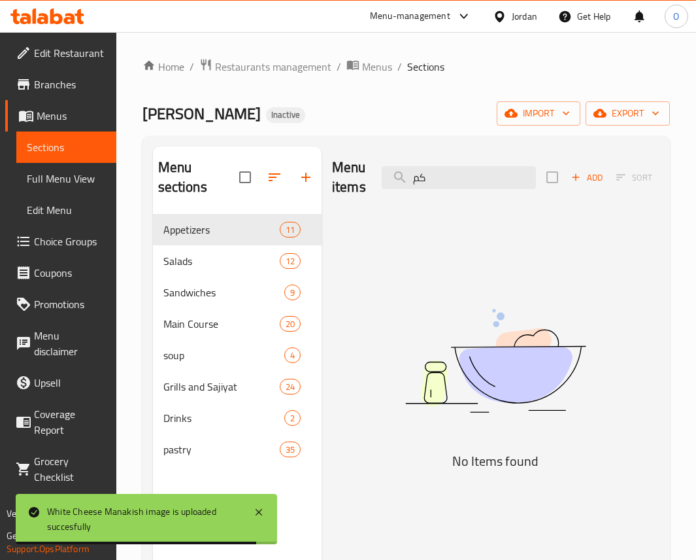
type input "ك"
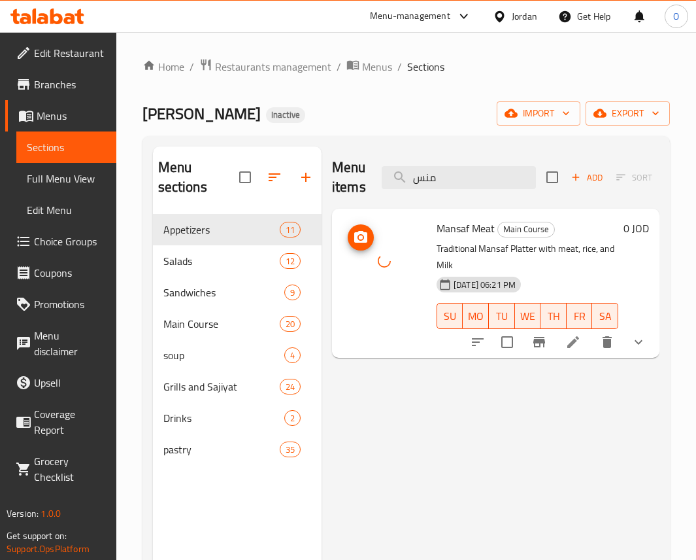
type input "ك"
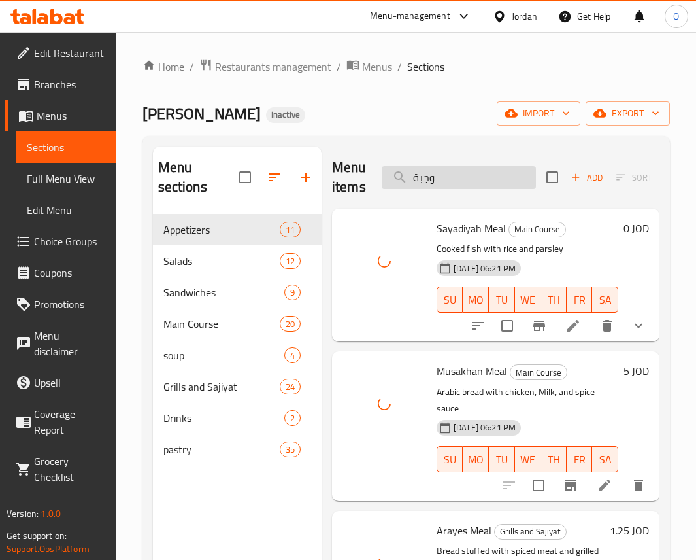
click at [445, 182] on input "وجبة" at bounding box center [459, 177] width 154 height 23
type input "ز"
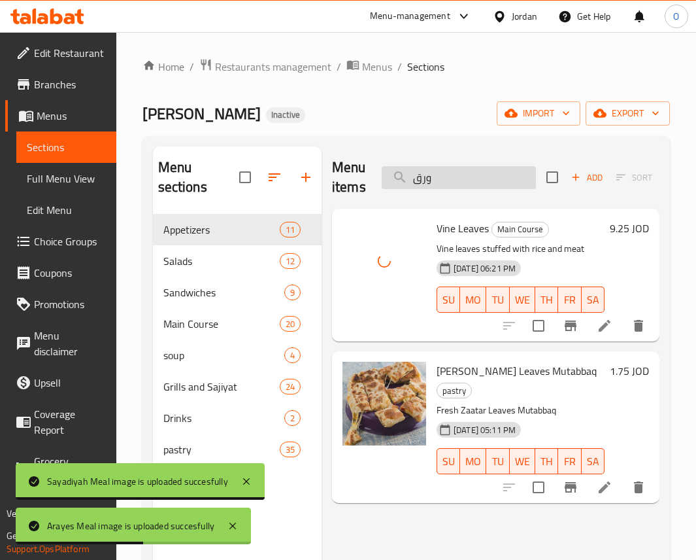
click at [459, 167] on input "ورق" at bounding box center [459, 177] width 154 height 23
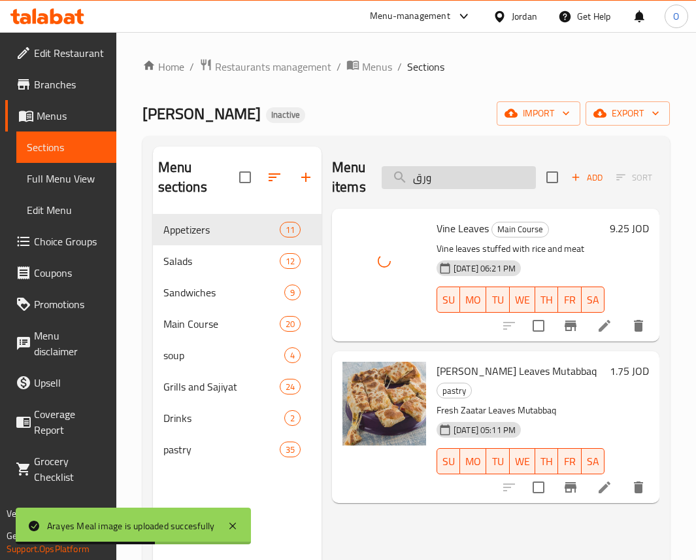
click at [459, 167] on input "ورق" at bounding box center [459, 177] width 154 height 23
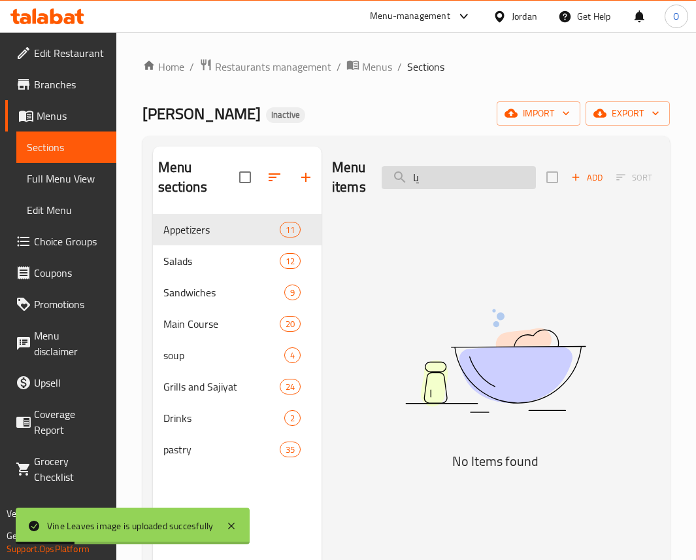
type input "ي"
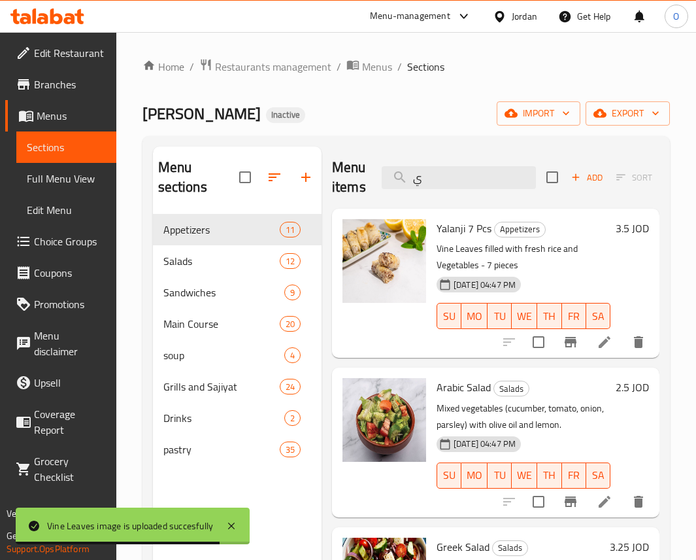
type input "ي"
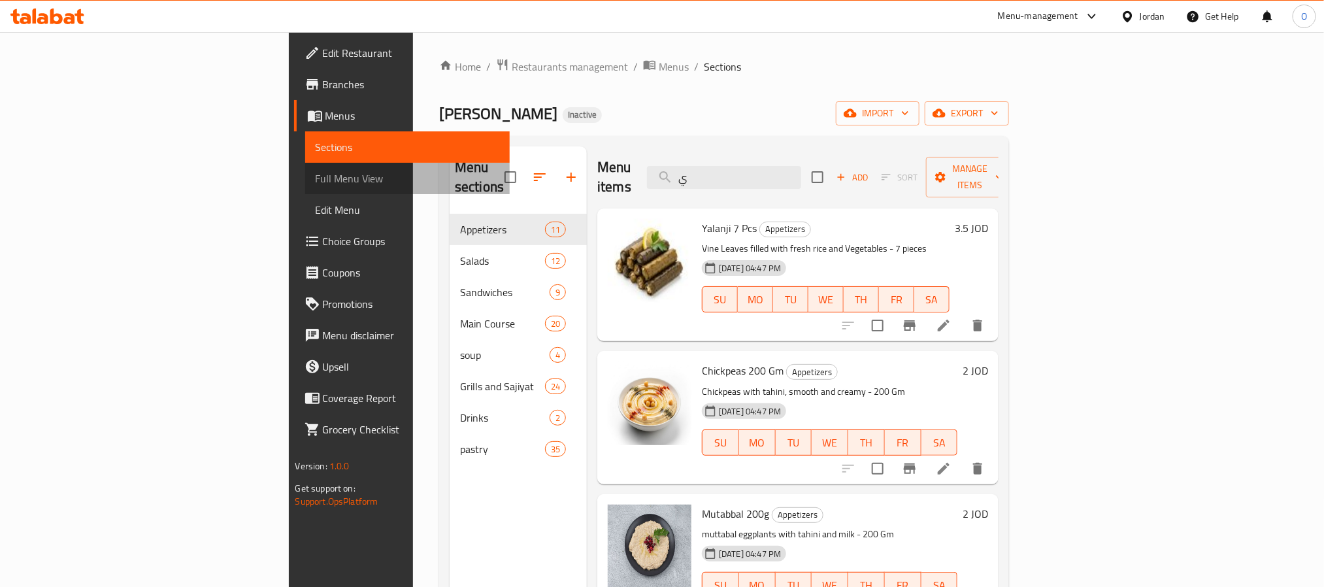
click at [316, 181] on span "Full Menu View" at bounding box center [408, 179] width 184 height 16
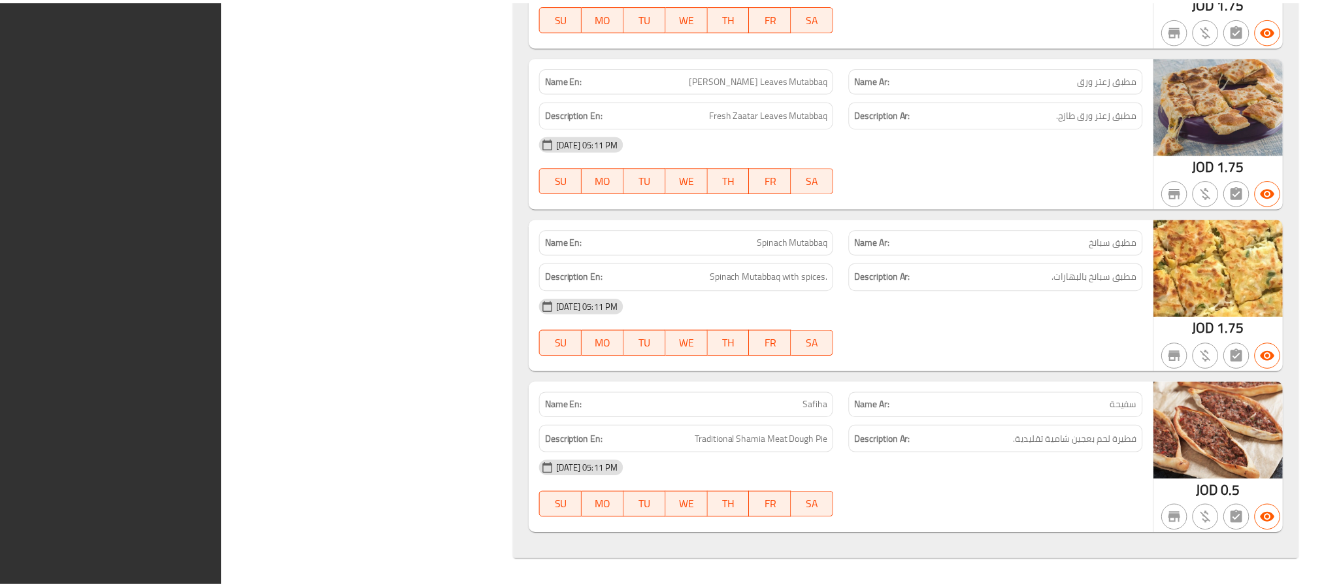
scroll to position [21396, 0]
